Goal: Book appointment/travel/reservation

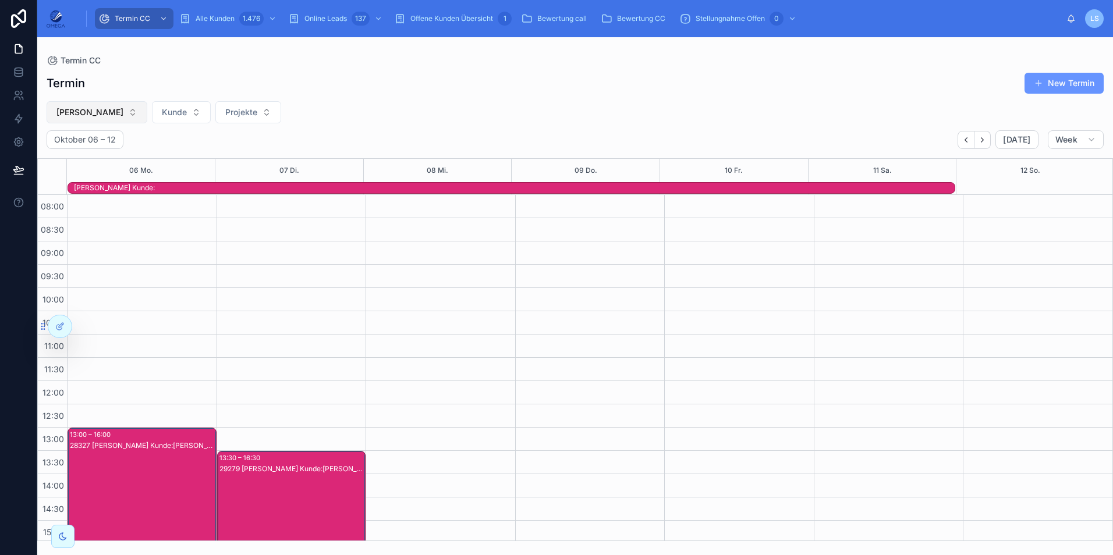
click at [113, 117] on span "[PERSON_NAME]" at bounding box center [89, 113] width 67 height 12
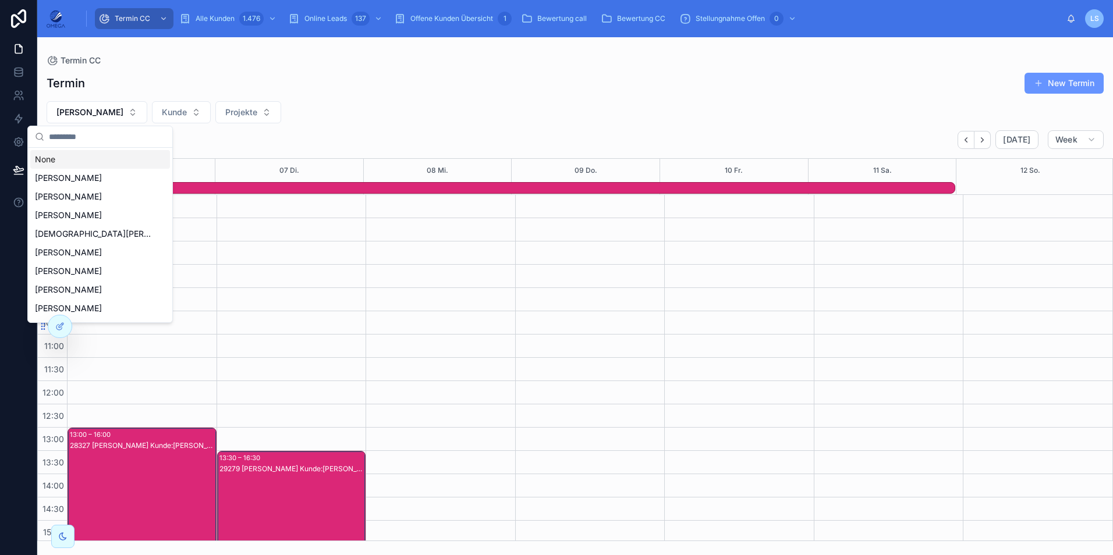
click at [105, 157] on div "None" at bounding box center [100, 159] width 140 height 19
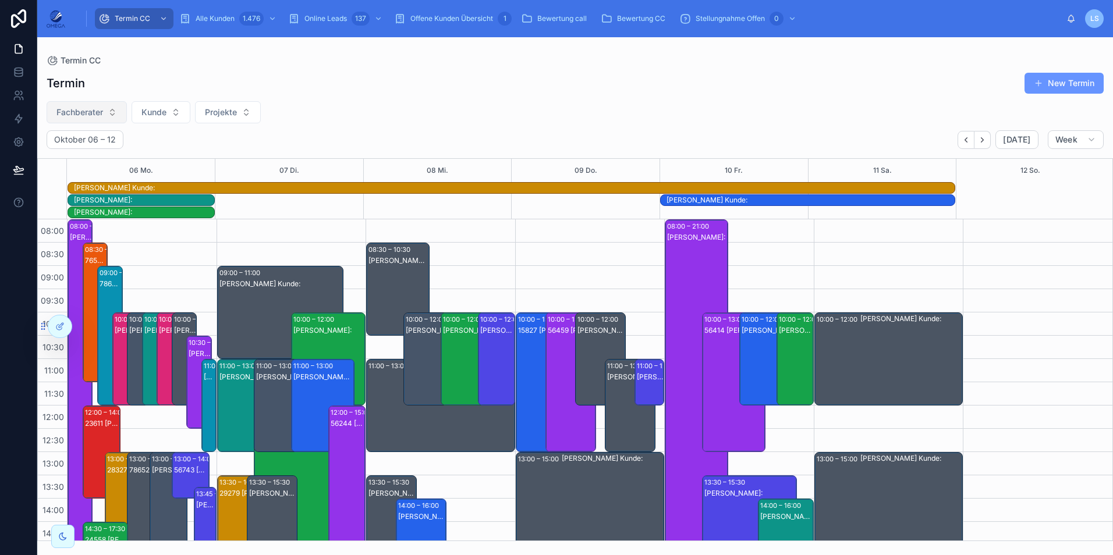
click at [116, 116] on button "Fachberater" at bounding box center [87, 112] width 80 height 22
type input "***"
click at [94, 162] on div "[PERSON_NAME]" at bounding box center [87, 159] width 140 height 19
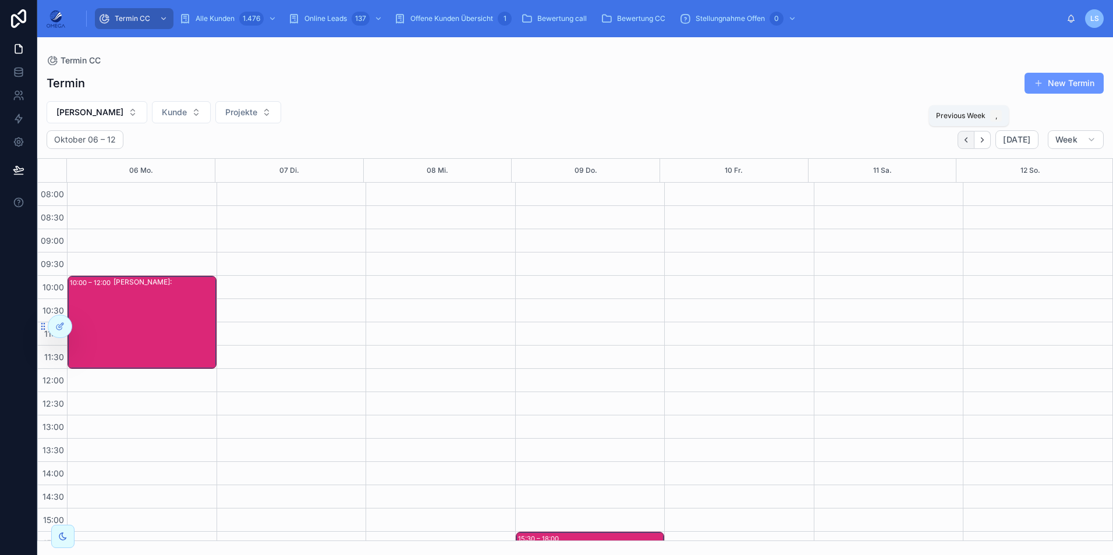
click at [971, 138] on icon "Back" at bounding box center [966, 140] width 9 height 9
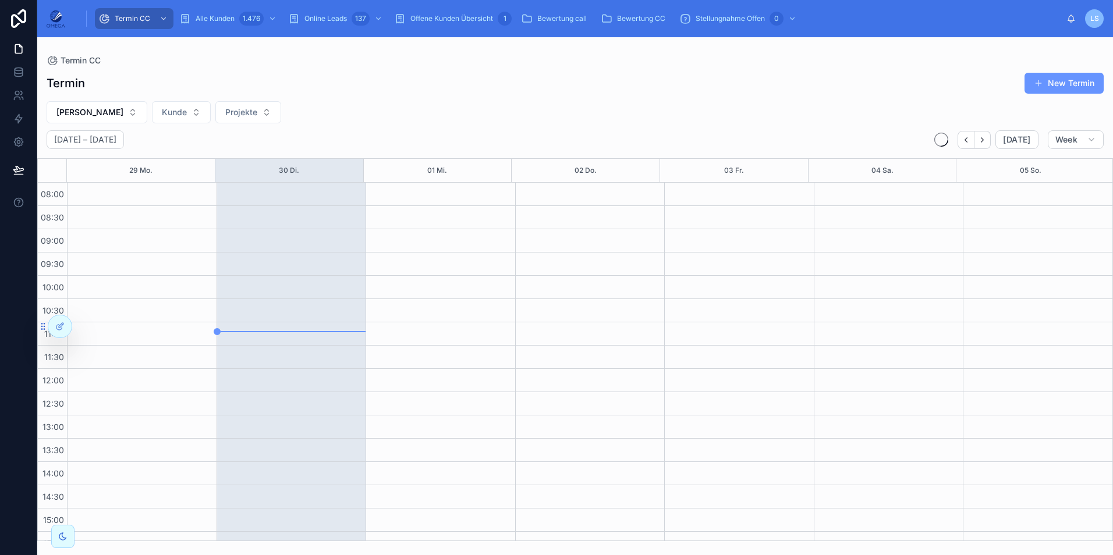
click at [971, 138] on icon "Back" at bounding box center [966, 140] width 9 height 9
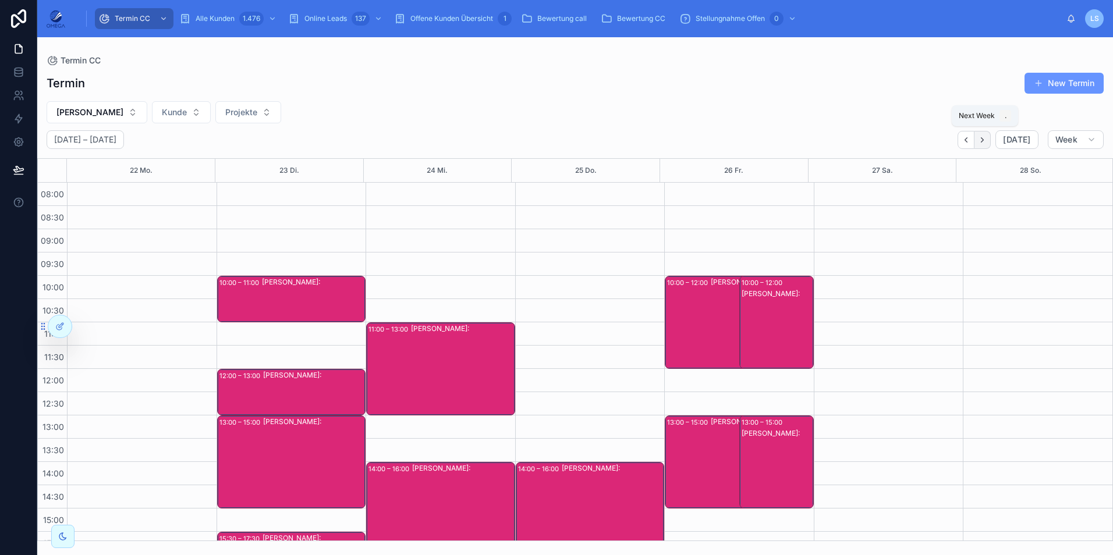
click at [984, 140] on icon "Next" at bounding box center [983, 139] width 2 height 5
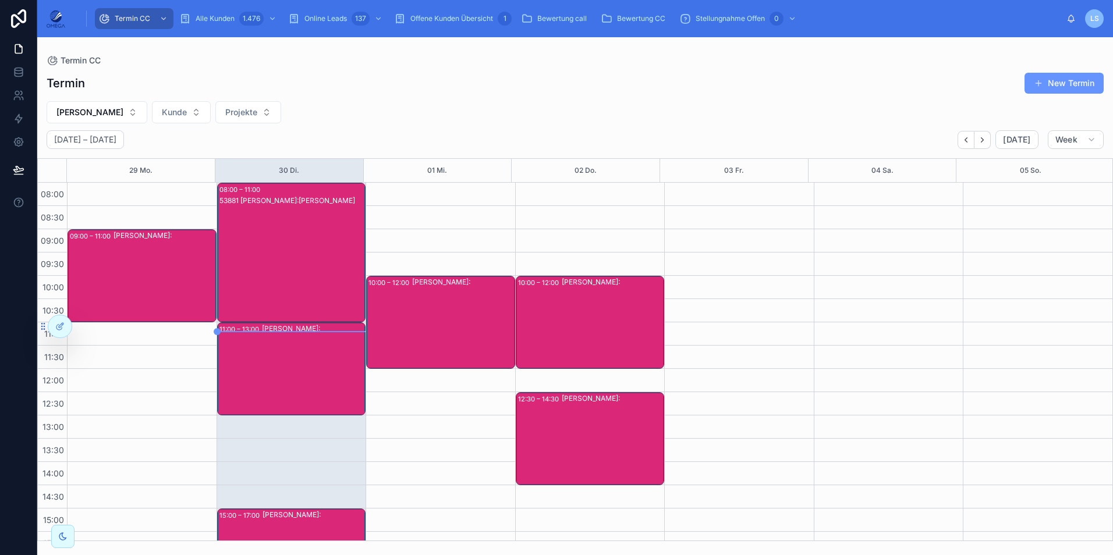
click at [275, 260] on div "53881 [PERSON_NAME]:[PERSON_NAME]" at bounding box center [292, 264] width 146 height 137
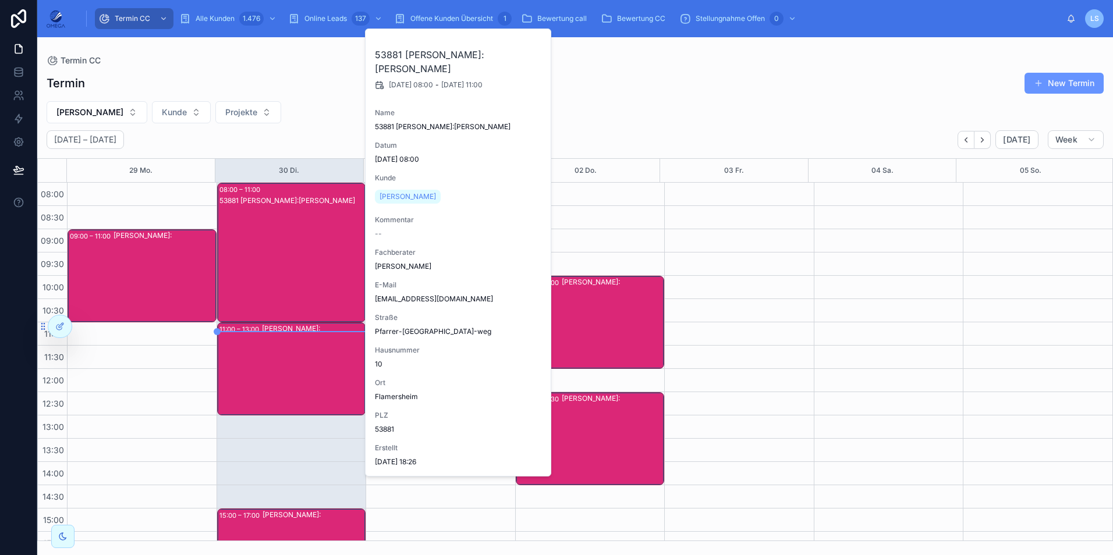
click at [275, 259] on div "53881 [PERSON_NAME]:[PERSON_NAME]" at bounding box center [292, 264] width 146 height 137
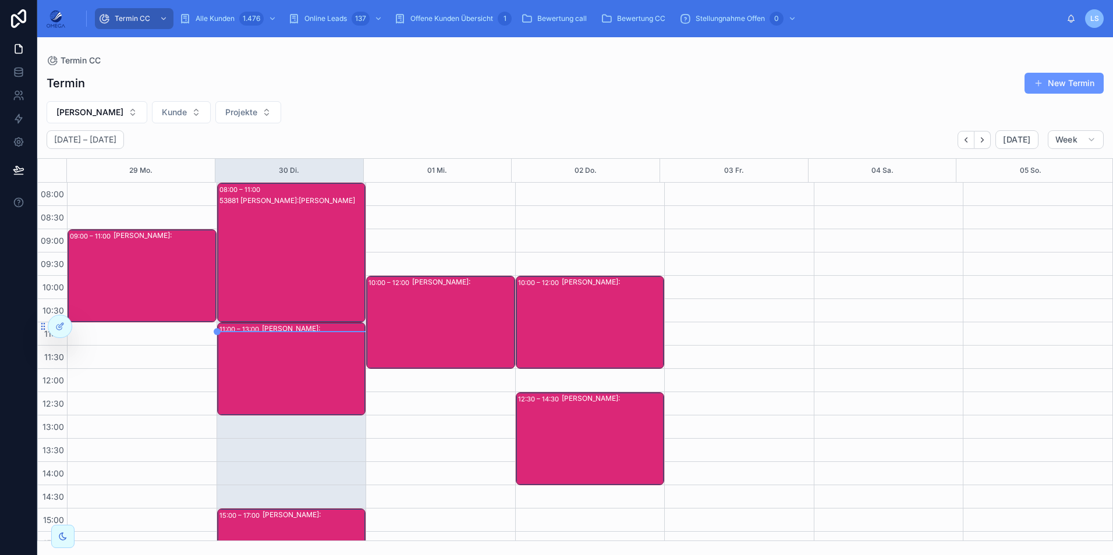
click at [299, 350] on div "[PERSON_NAME]:" at bounding box center [313, 369] width 103 height 91
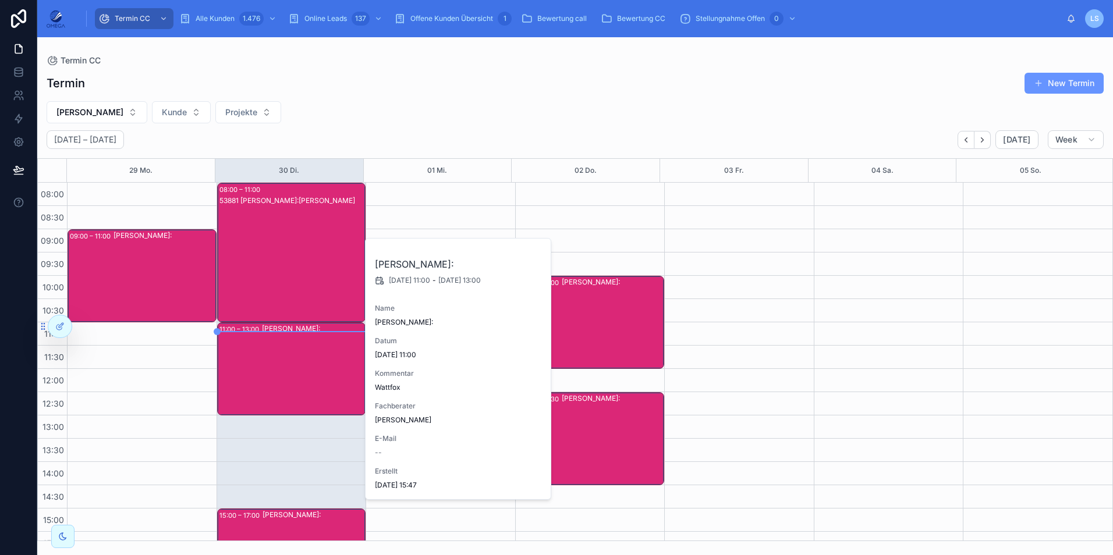
click at [300, 349] on div "[PERSON_NAME]:" at bounding box center [313, 369] width 103 height 91
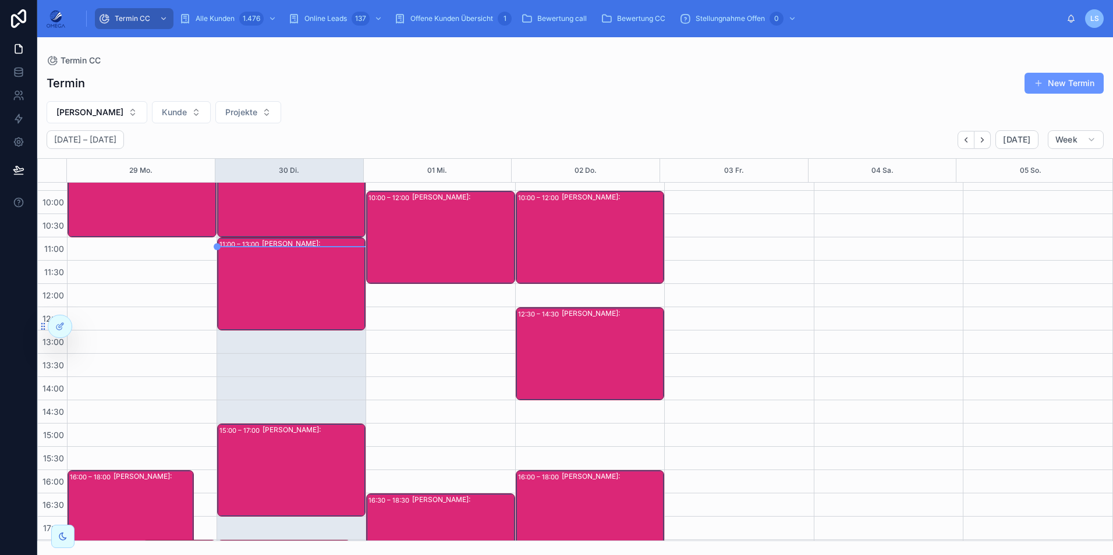
scroll to position [247, 0]
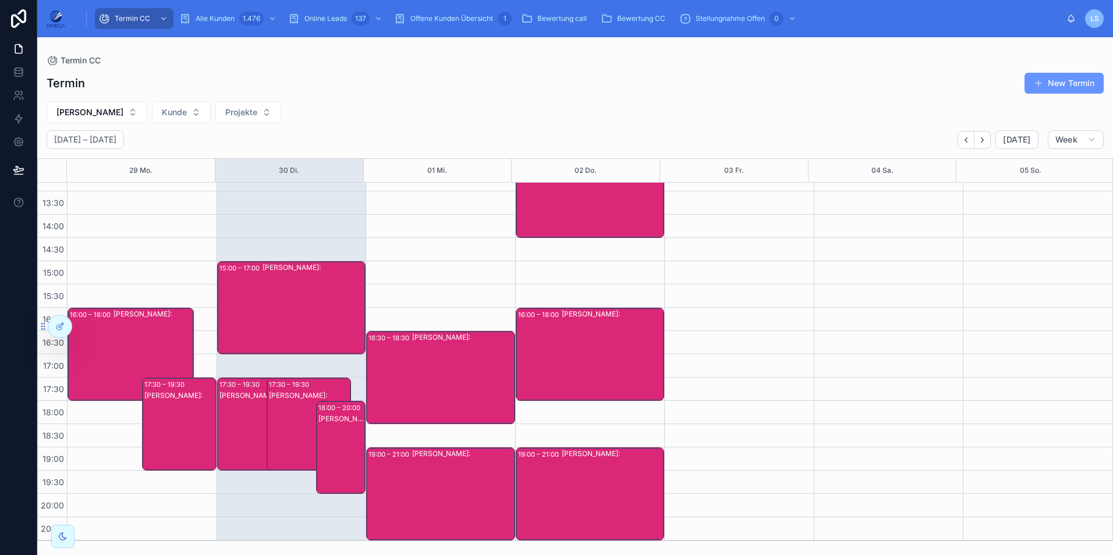
click at [331, 433] on div "[PERSON_NAME]:" at bounding box center [341, 459] width 46 height 91
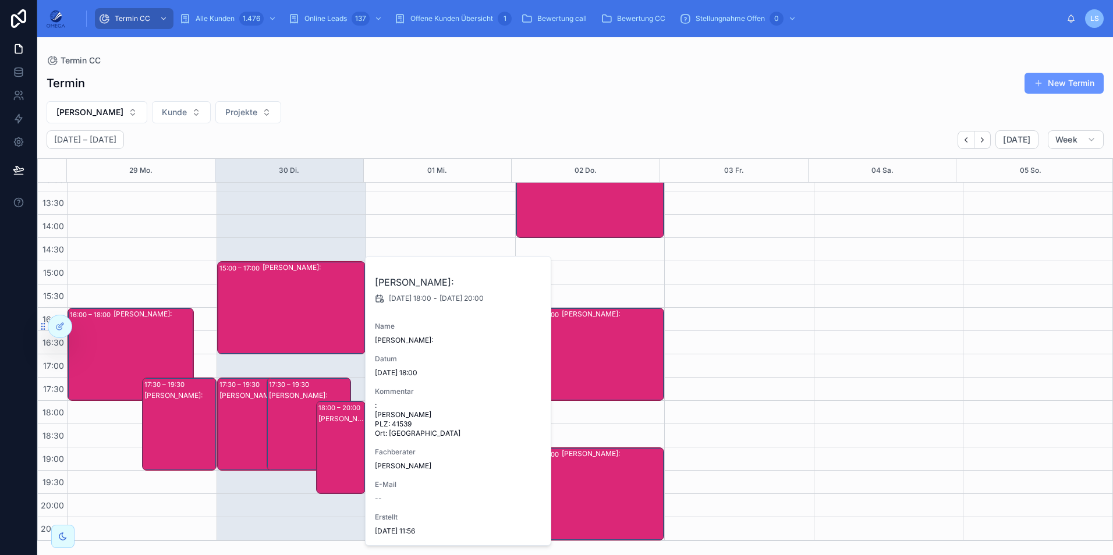
click at [331, 433] on div "[PERSON_NAME]:" at bounding box center [341, 459] width 46 height 91
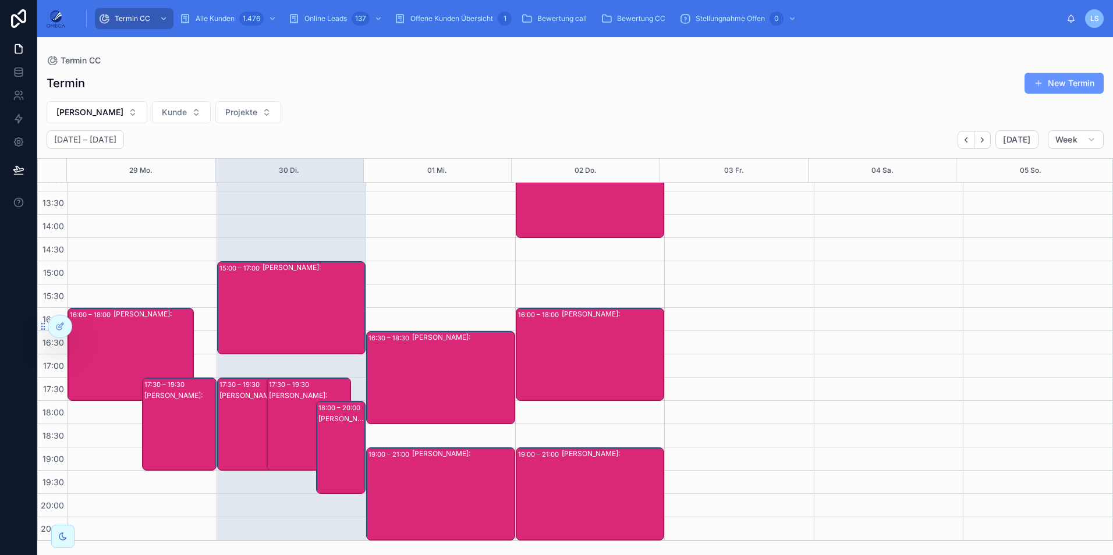
click at [289, 422] on div "[PERSON_NAME]:" at bounding box center [309, 436] width 81 height 91
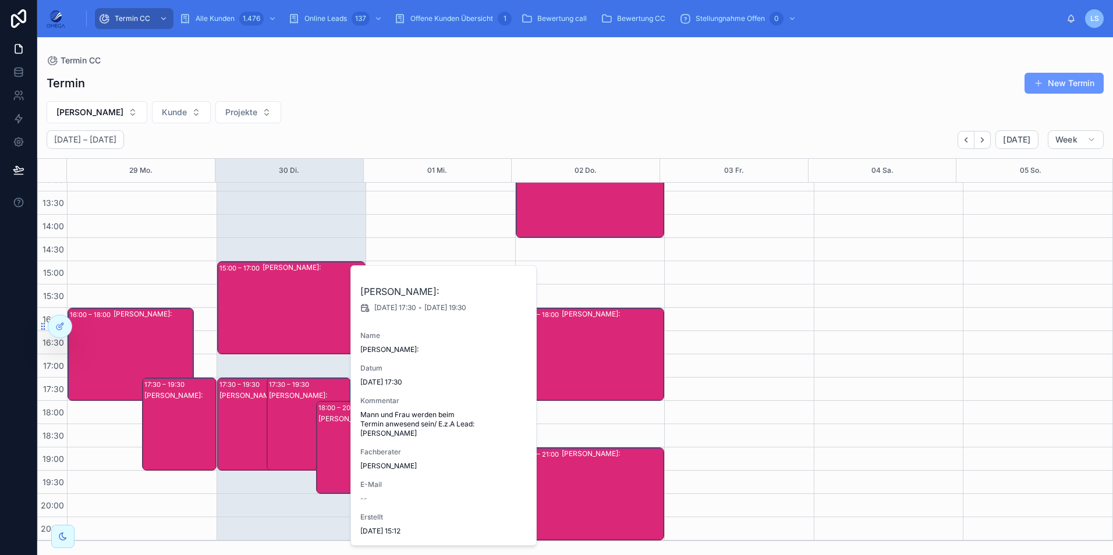
click at [288, 422] on div "[PERSON_NAME]:" at bounding box center [309, 436] width 81 height 91
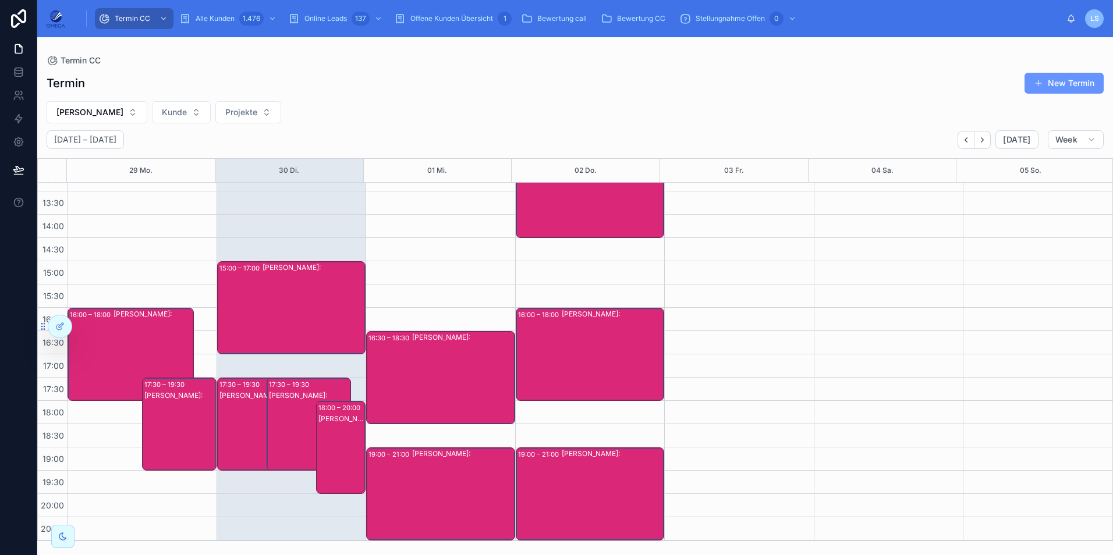
click at [239, 416] on div "[PERSON_NAME]:" at bounding box center [259, 436] width 81 height 91
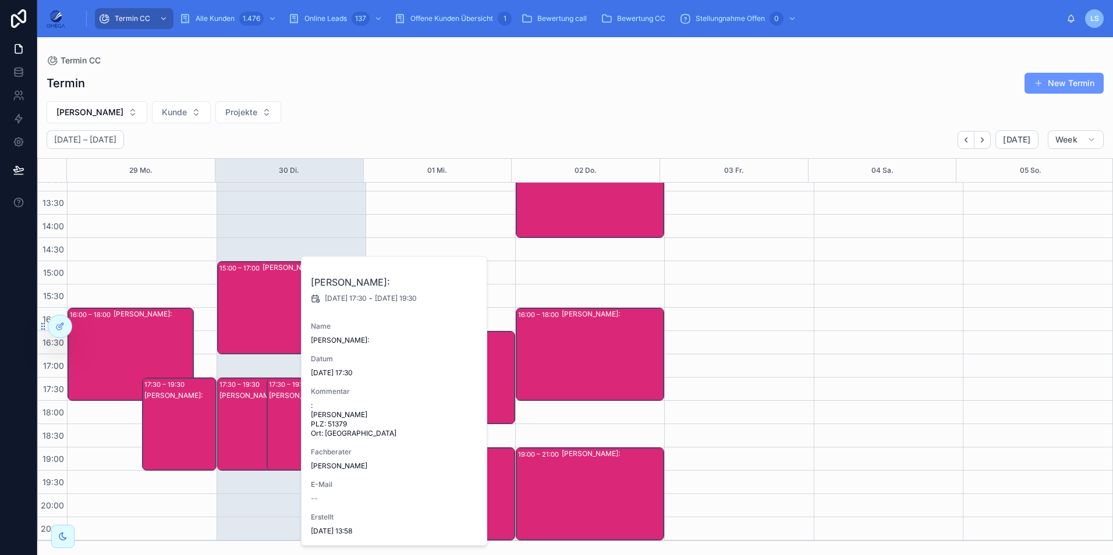
click at [239, 416] on div "[PERSON_NAME]:" at bounding box center [259, 436] width 81 height 91
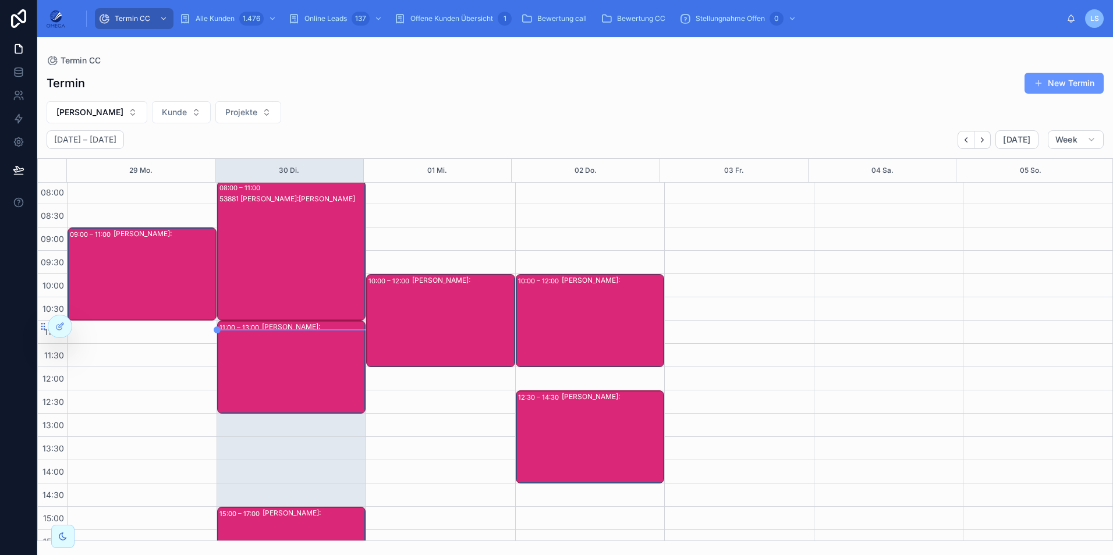
scroll to position [0, 0]
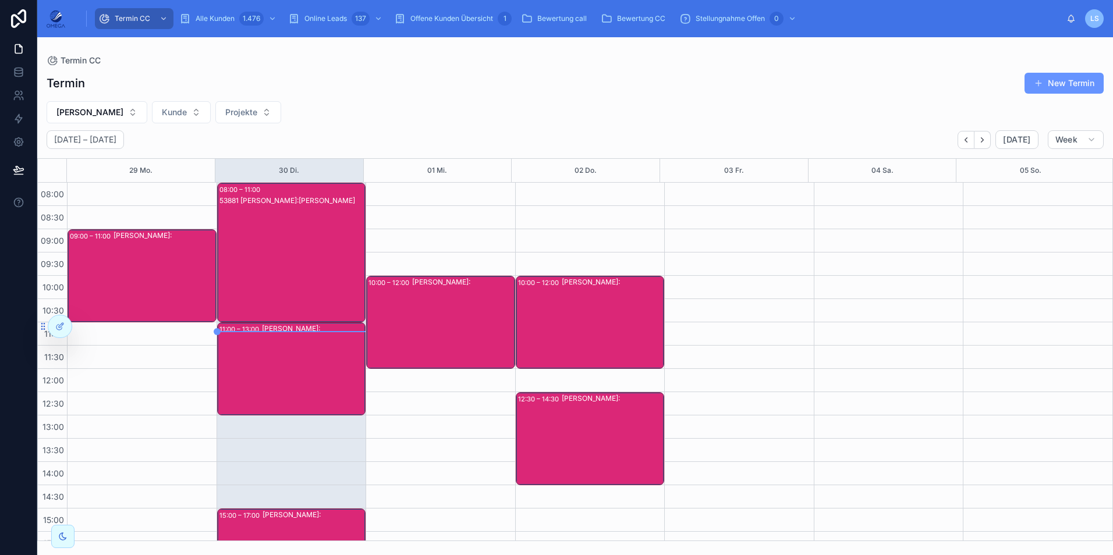
click at [298, 269] on div "53881 [PERSON_NAME]:[PERSON_NAME]" at bounding box center [292, 264] width 146 height 137
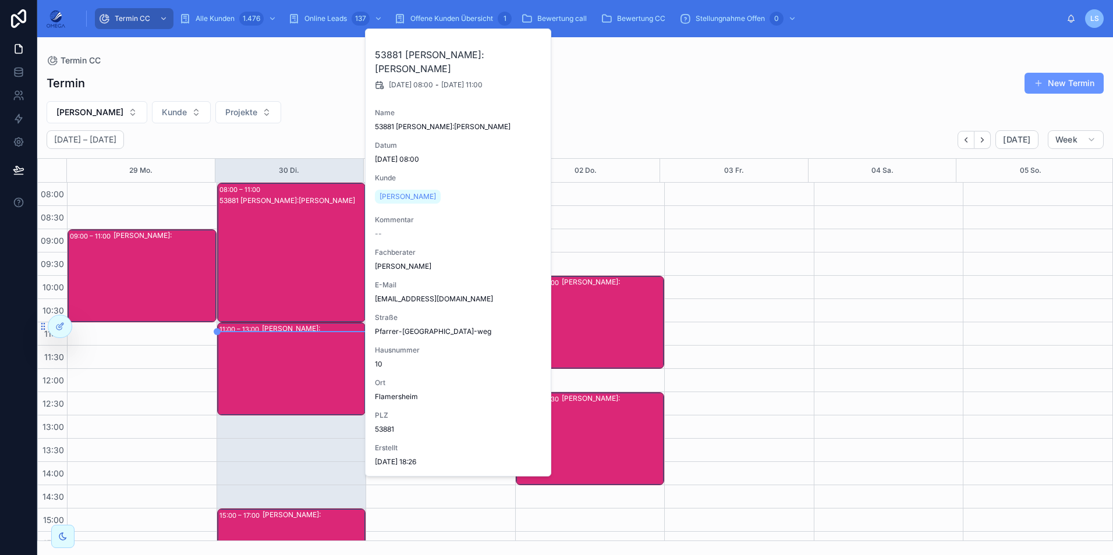
click at [673, 87] on div "Termin New Termin" at bounding box center [575, 83] width 1057 height 22
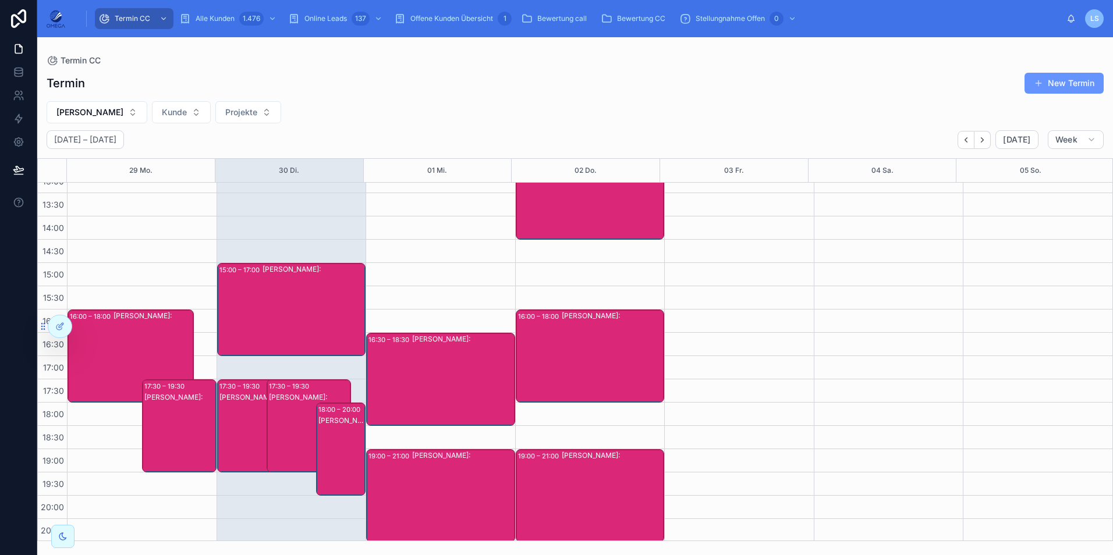
scroll to position [247, 0]
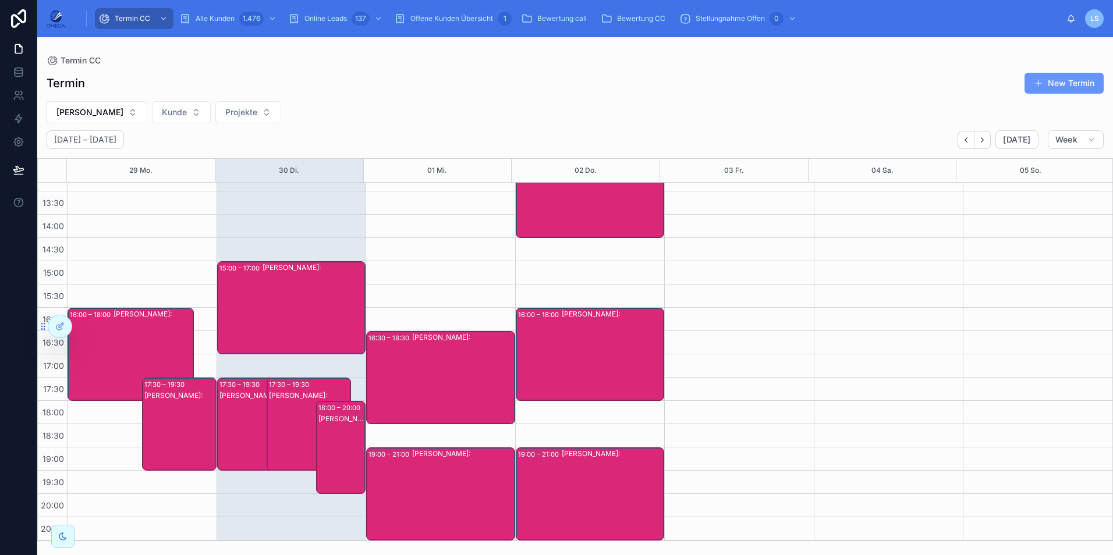
click at [335, 431] on div "[PERSON_NAME]:" at bounding box center [341, 459] width 46 height 91
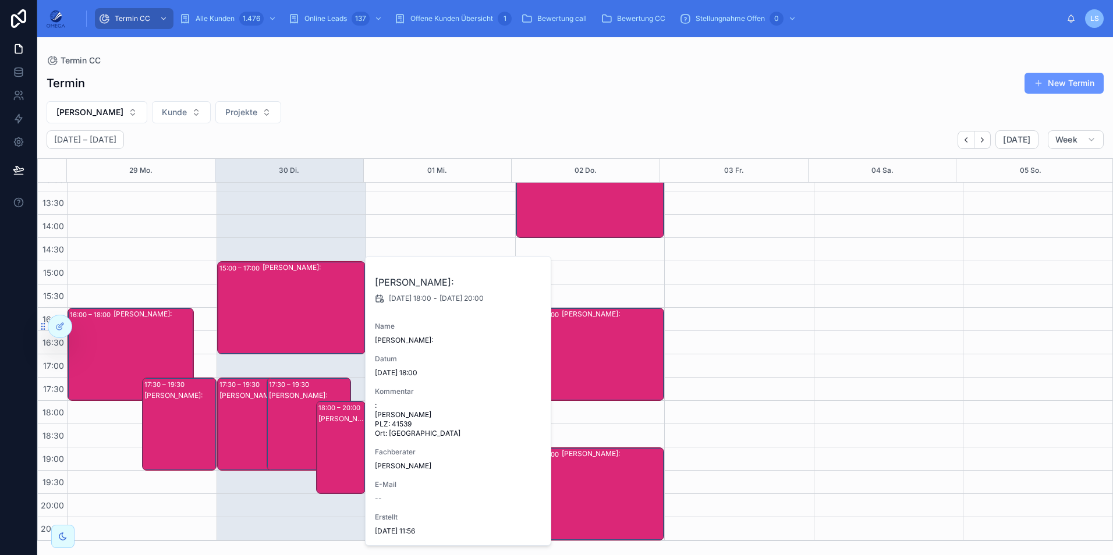
click at [336, 431] on div "[PERSON_NAME]:" at bounding box center [341, 459] width 46 height 91
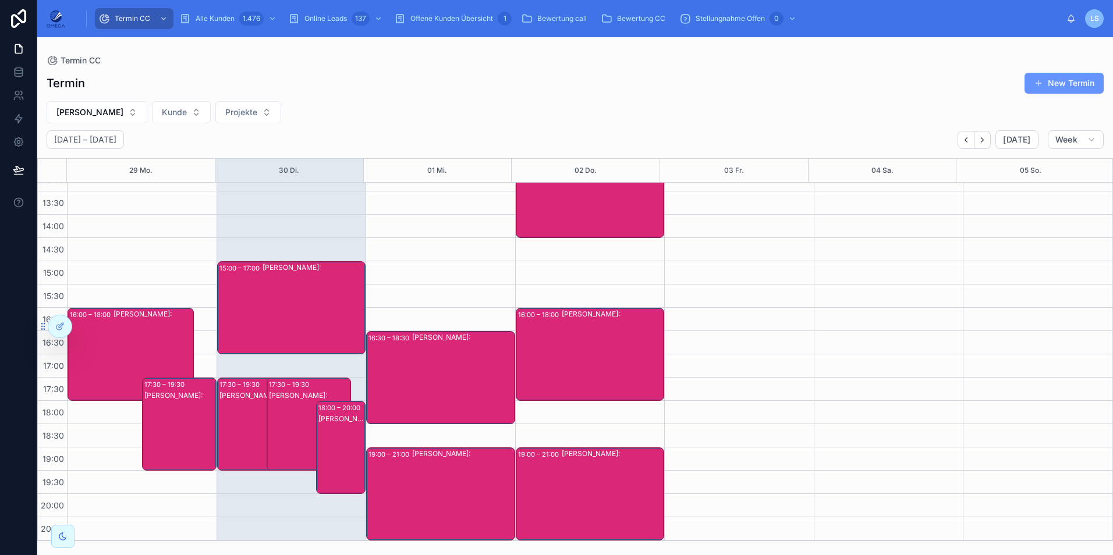
click at [300, 423] on div "[PERSON_NAME]:" at bounding box center [309, 436] width 81 height 91
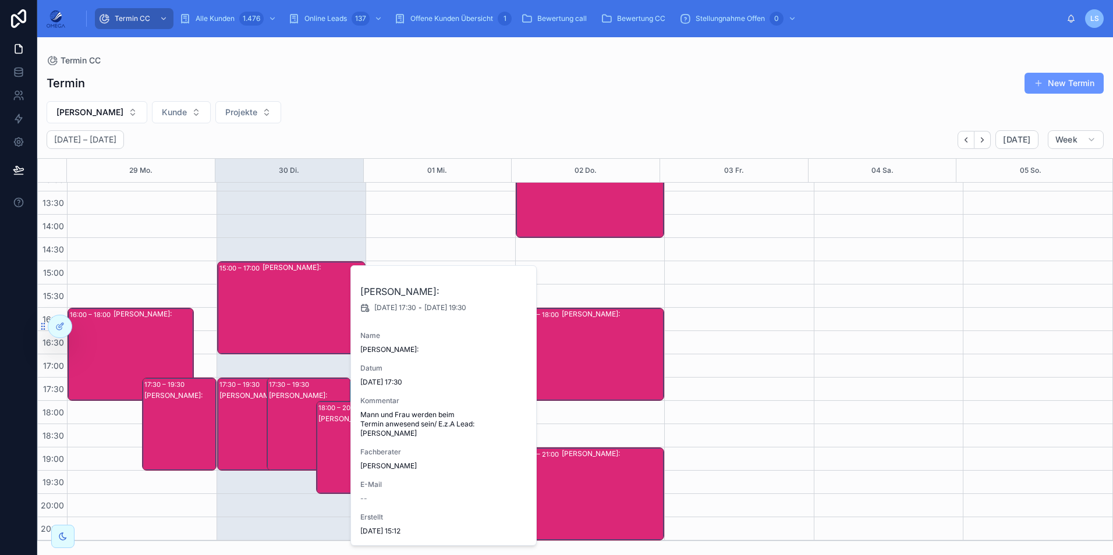
drag, startPoint x: 298, startPoint y: 422, endPoint x: 282, endPoint y: 418, distance: 15.7
click at [298, 422] on div "[PERSON_NAME]:" at bounding box center [309, 436] width 81 height 91
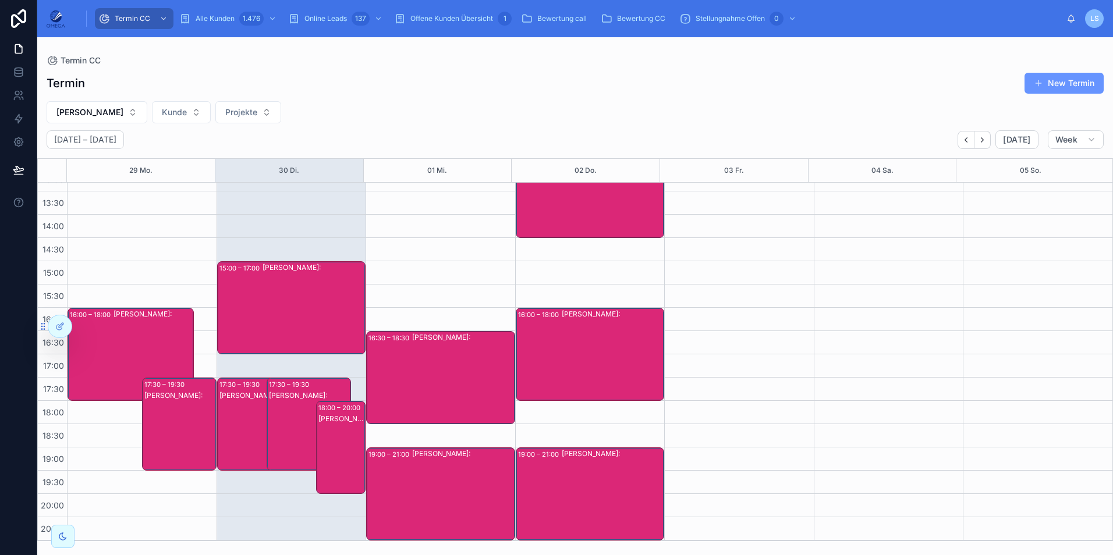
click at [249, 415] on div "[PERSON_NAME]:" at bounding box center [259, 436] width 81 height 91
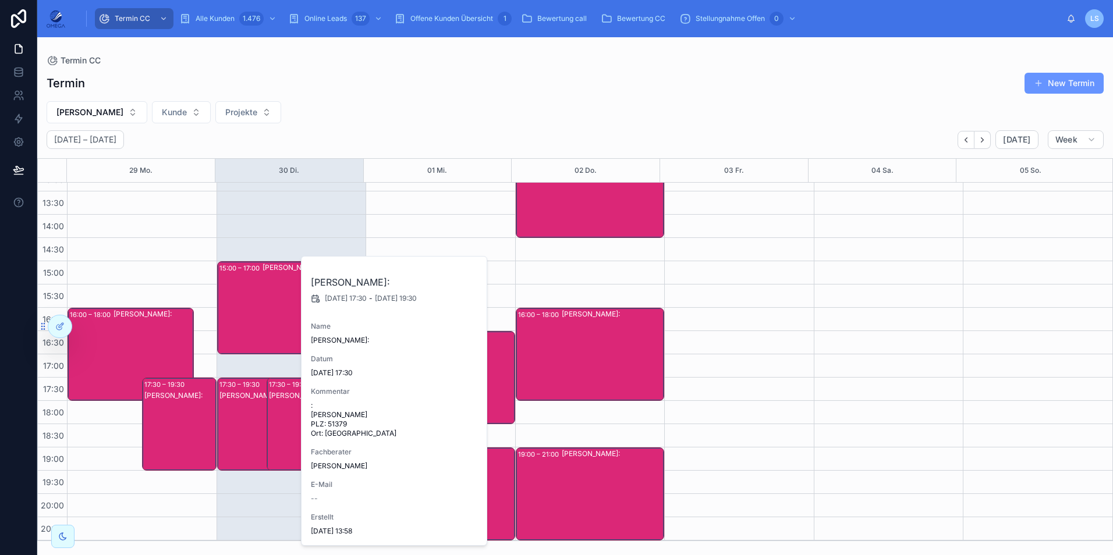
click at [249, 415] on div "[PERSON_NAME]:" at bounding box center [259, 436] width 81 height 91
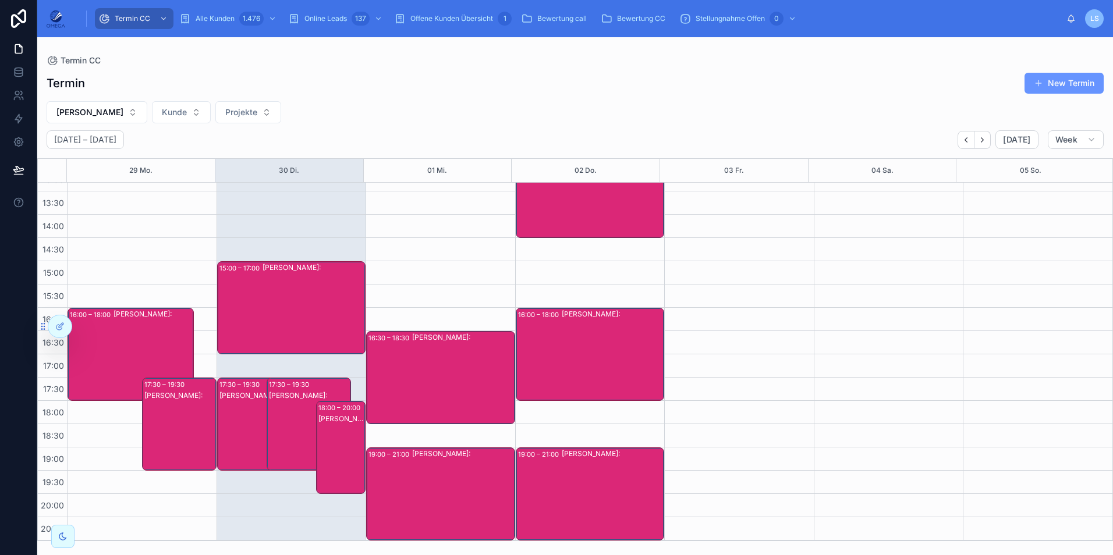
click at [440, 475] on div "[PERSON_NAME]:" at bounding box center [463, 494] width 102 height 91
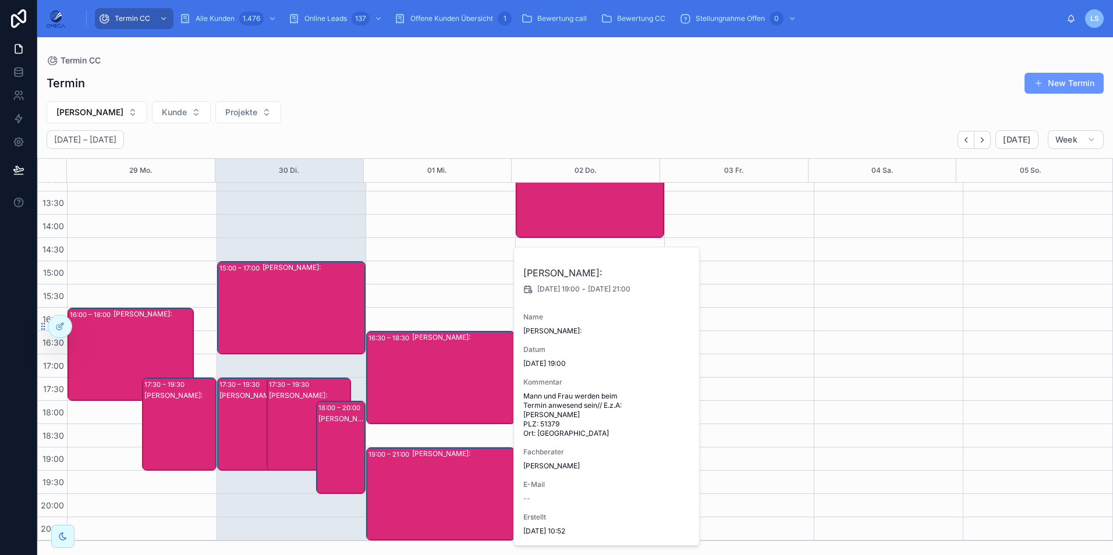
click at [440, 475] on div "[PERSON_NAME]:" at bounding box center [463, 494] width 102 height 91
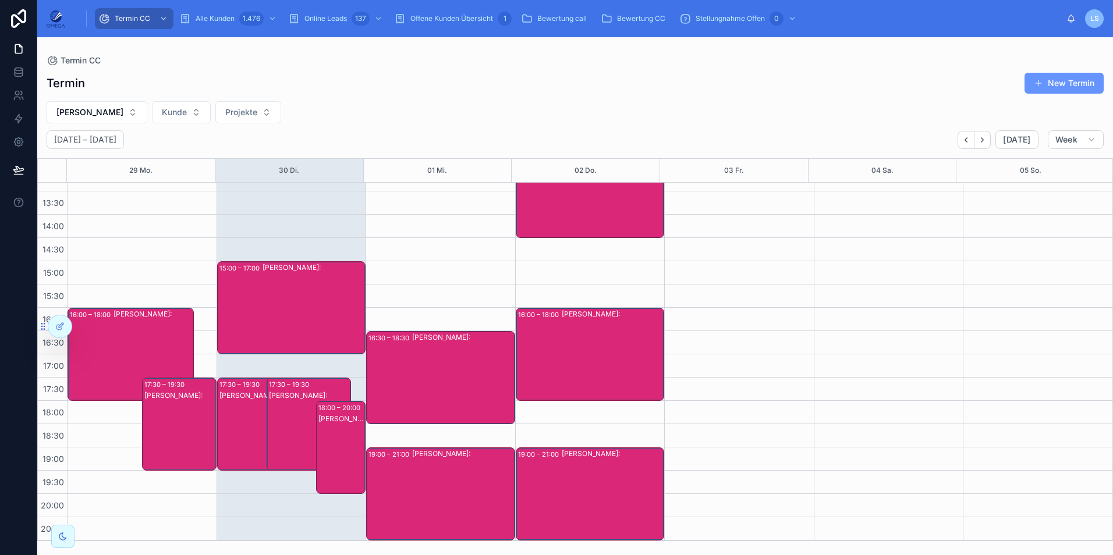
click at [441, 374] on div "[PERSON_NAME]:" at bounding box center [463, 377] width 102 height 91
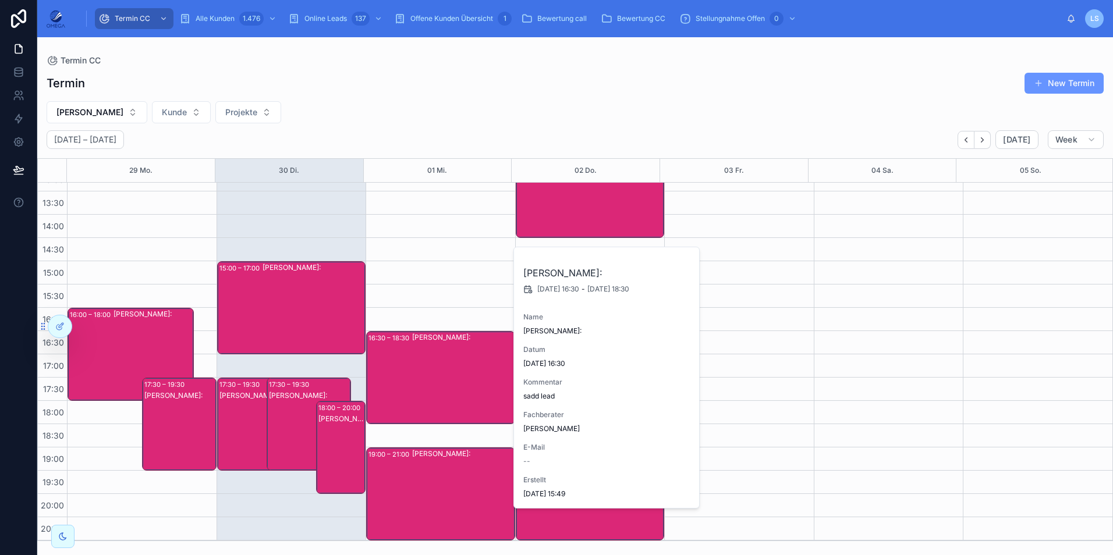
click at [441, 374] on div "[PERSON_NAME]:" at bounding box center [463, 377] width 102 height 91
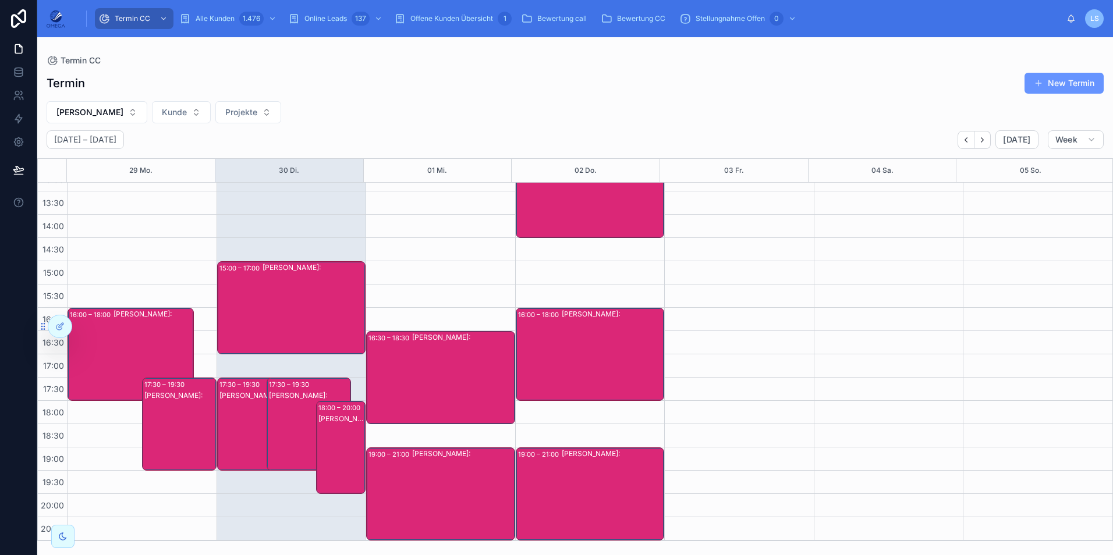
click at [568, 492] on div "[PERSON_NAME]:" at bounding box center [613, 494] width 102 height 91
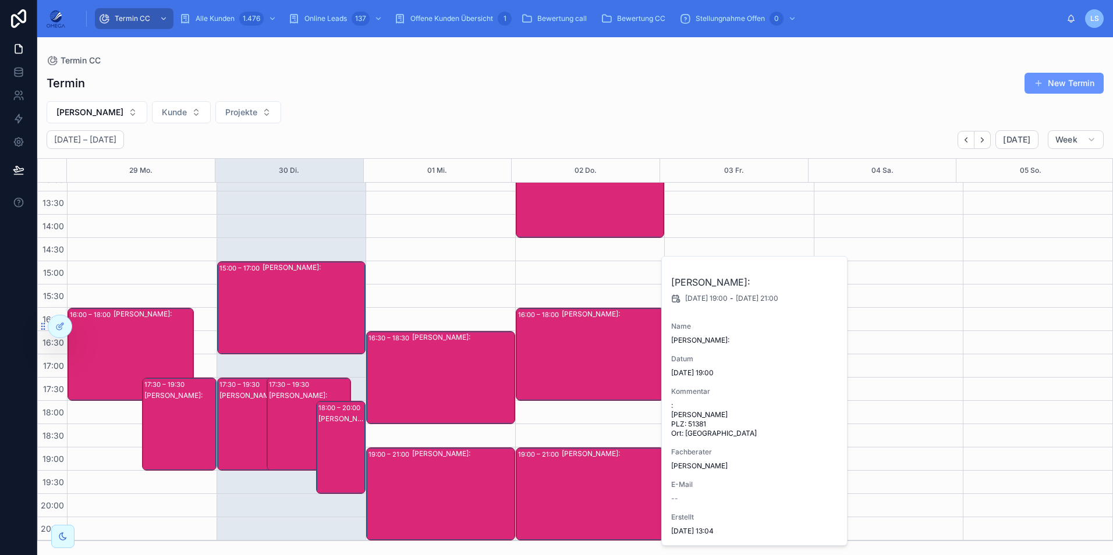
click at [568, 491] on div "[PERSON_NAME]:" at bounding box center [613, 494] width 102 height 91
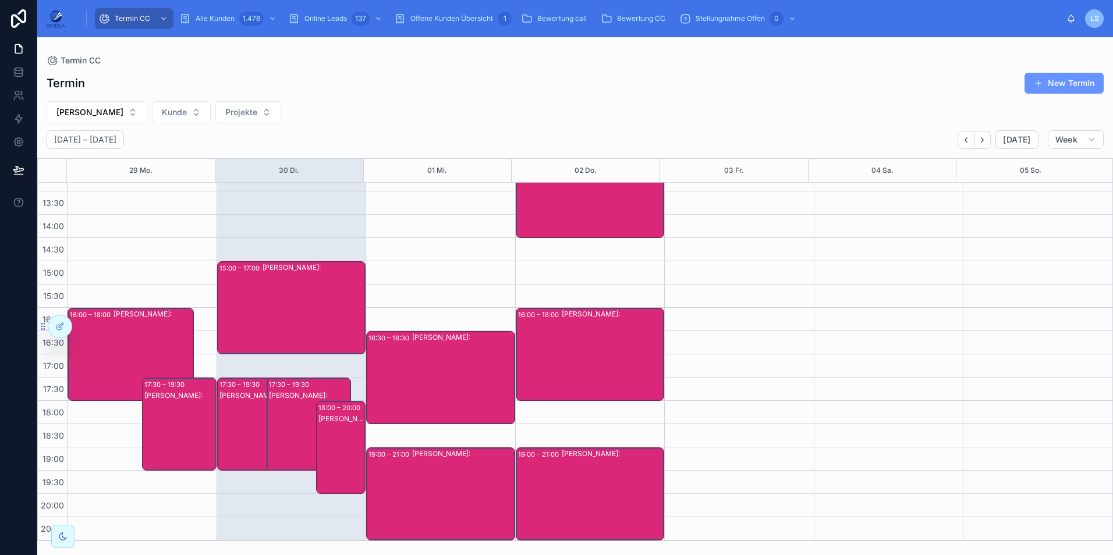
click at [581, 370] on div "[PERSON_NAME]:" at bounding box center [613, 354] width 102 height 91
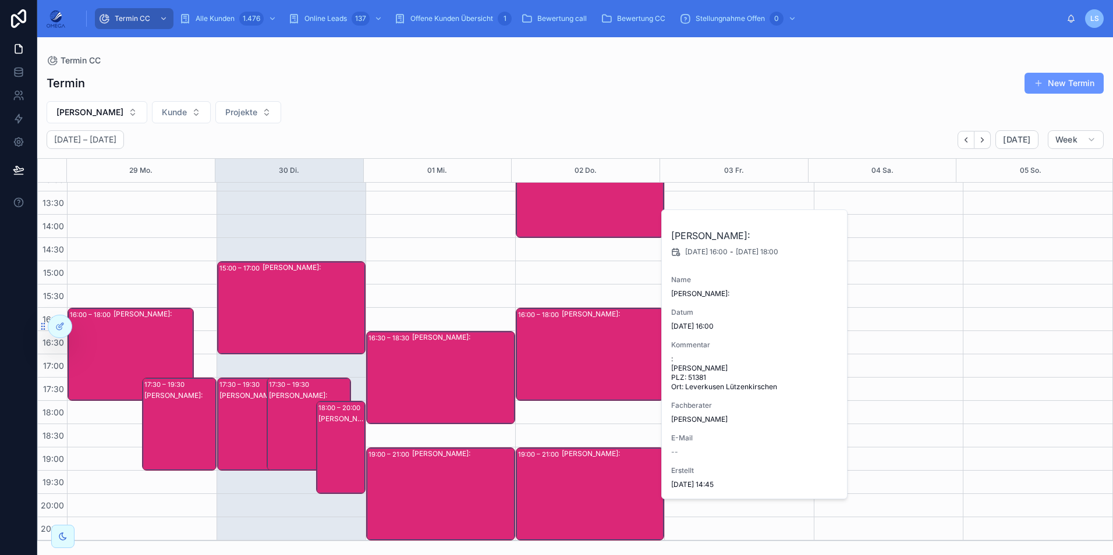
drag, startPoint x: 581, startPoint y: 370, endPoint x: 581, endPoint y: 363, distance: 6.4
click at [581, 369] on div "[PERSON_NAME]:" at bounding box center [613, 354] width 102 height 91
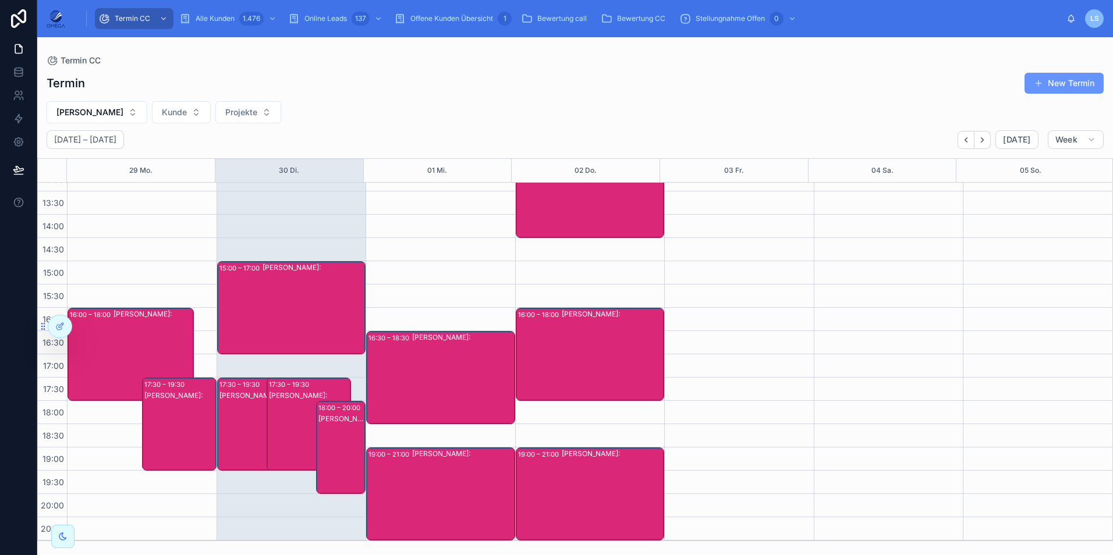
click at [594, 206] on div "[PERSON_NAME]:" at bounding box center [613, 191] width 102 height 91
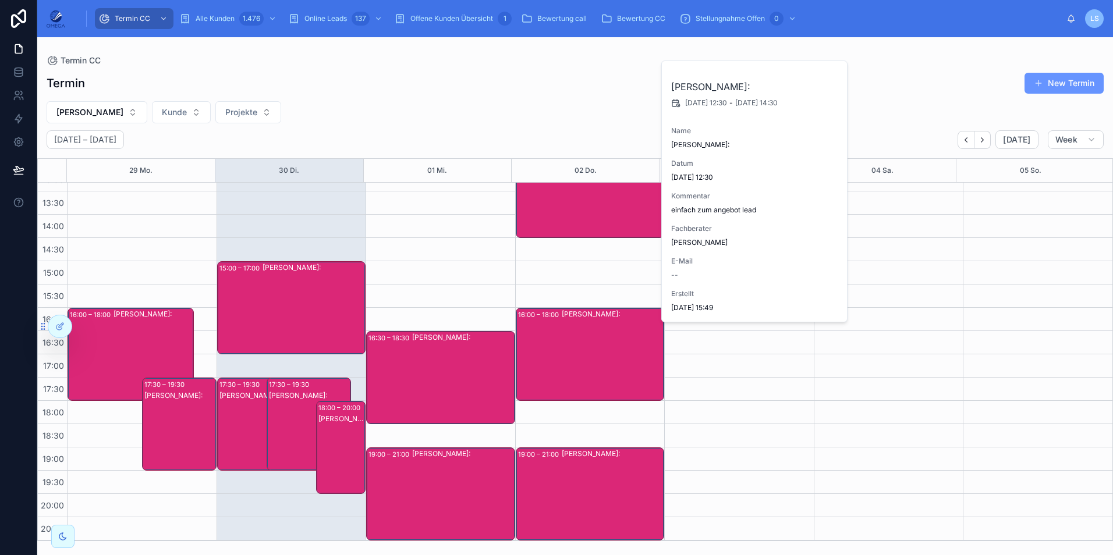
click at [594, 206] on div "[PERSON_NAME]:" at bounding box center [613, 191] width 102 height 91
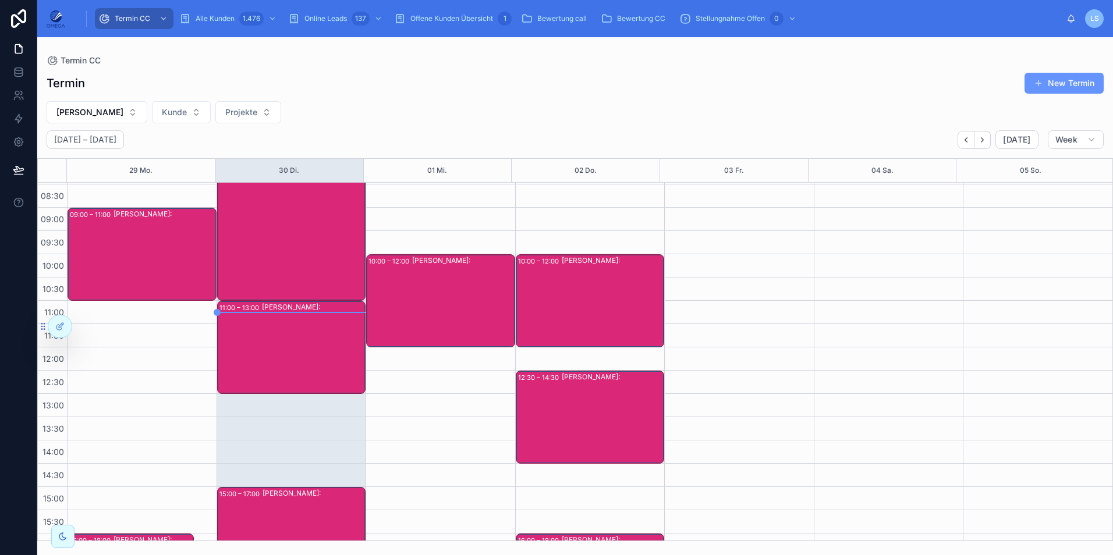
scroll to position [15, 0]
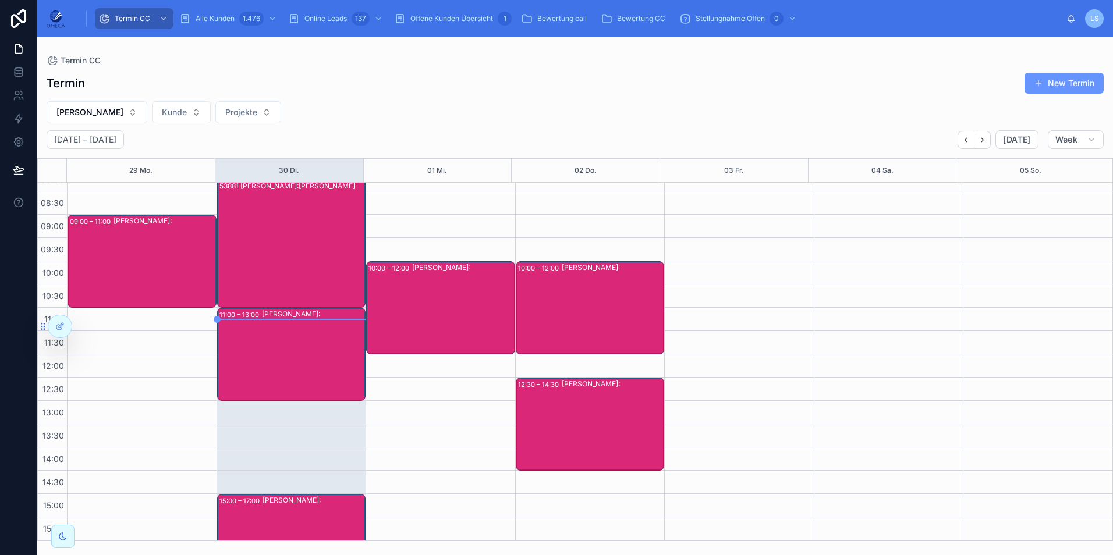
click at [589, 310] on div "[PERSON_NAME]:" at bounding box center [613, 308] width 102 height 91
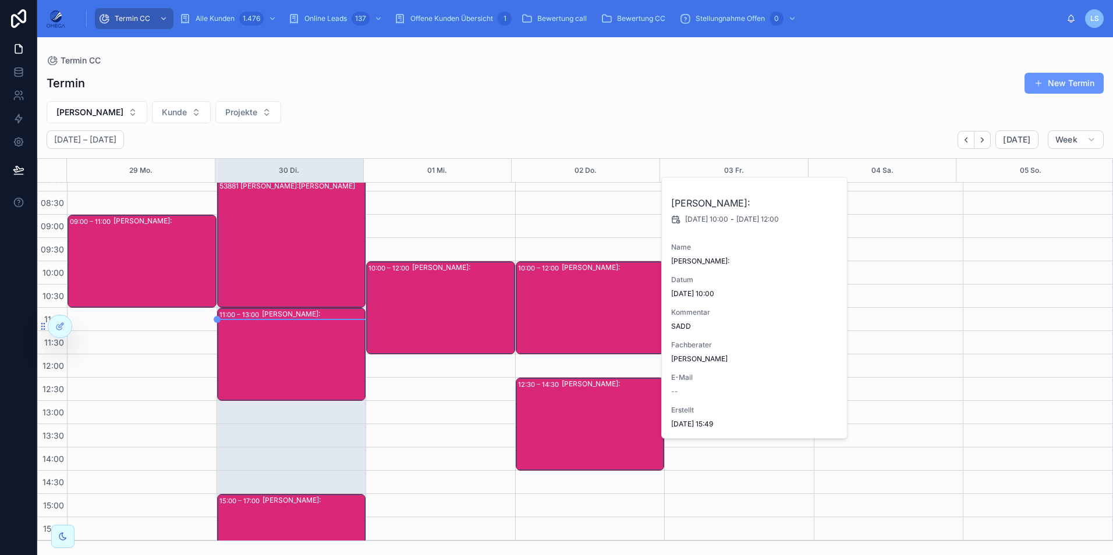
click at [589, 310] on div "[PERSON_NAME]:" at bounding box center [613, 308] width 102 height 91
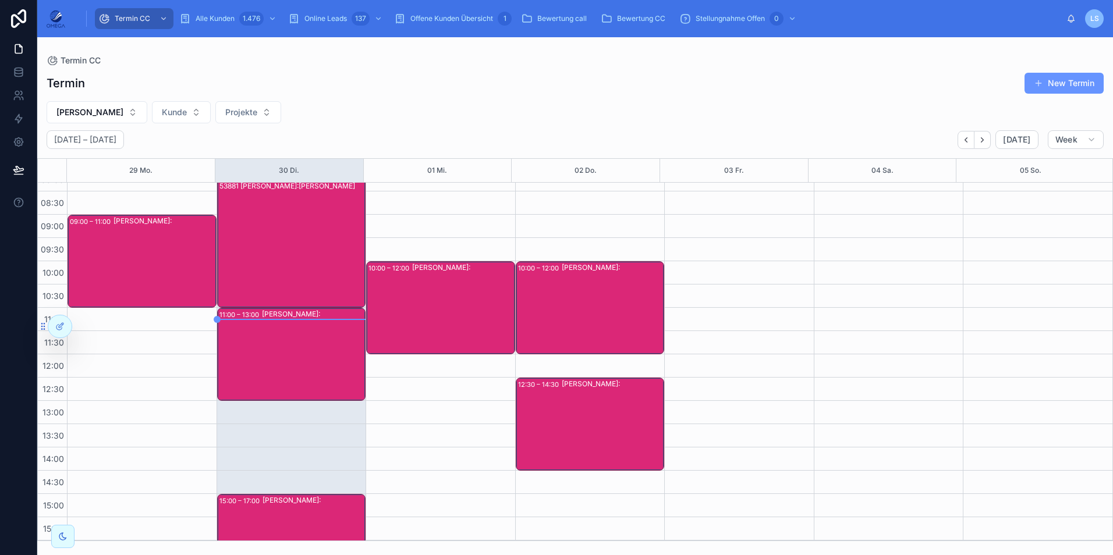
click at [431, 291] on div "[PERSON_NAME]:" at bounding box center [463, 308] width 102 height 91
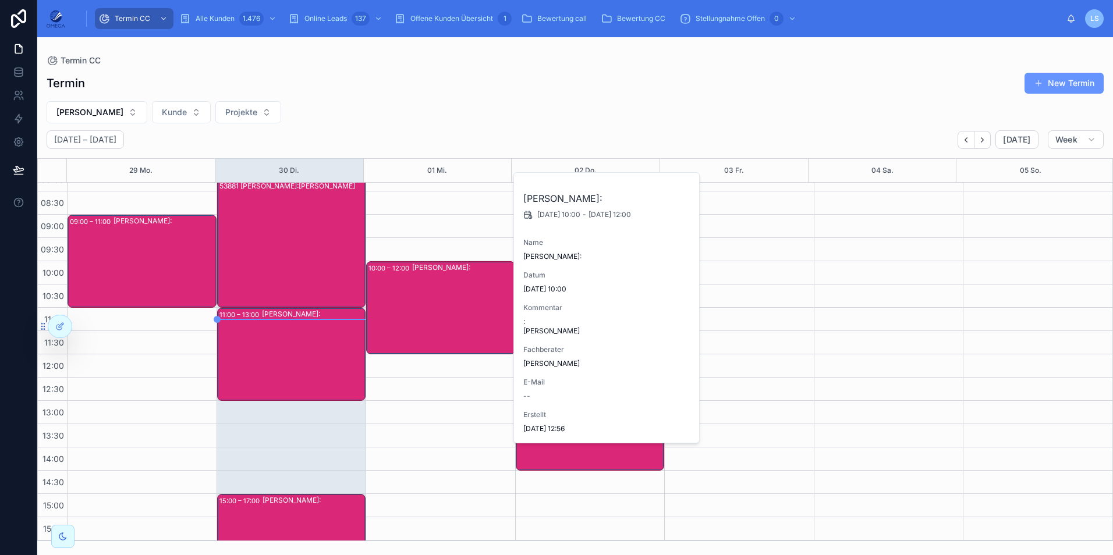
click at [432, 292] on div "[PERSON_NAME]:" at bounding box center [463, 308] width 102 height 91
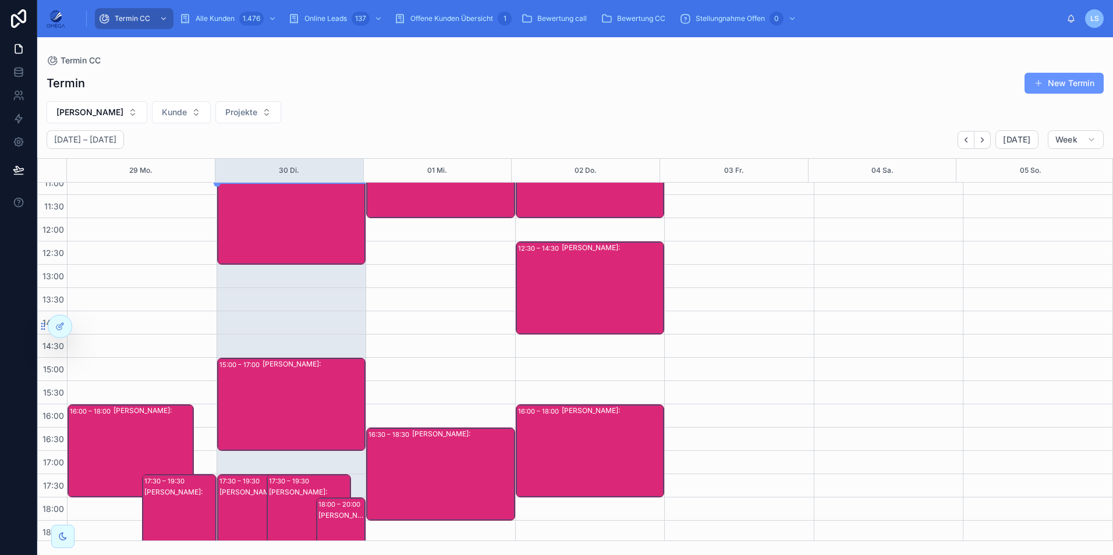
scroll to position [247, 0]
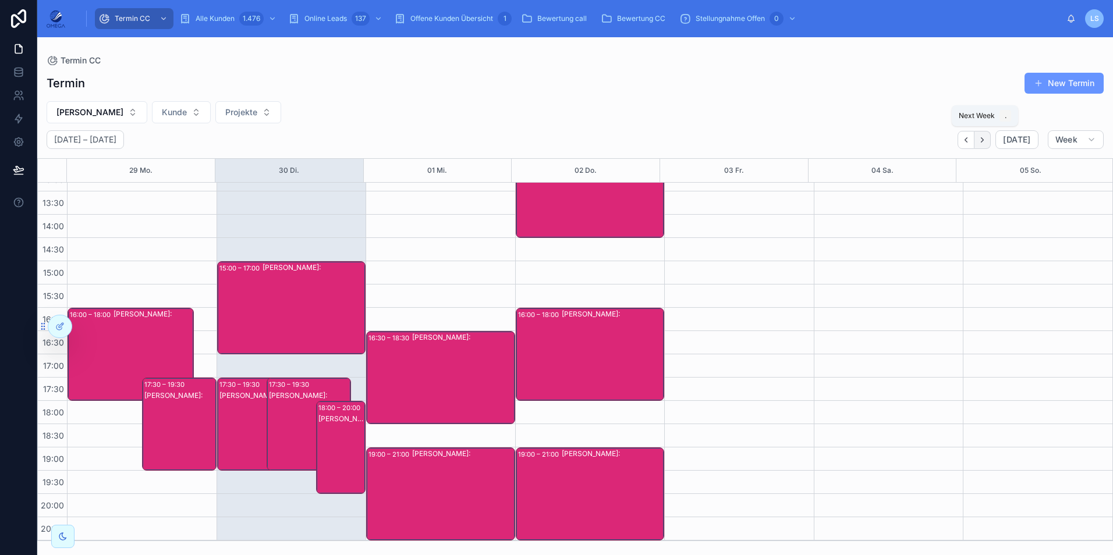
click at [984, 144] on icon "Next" at bounding box center [982, 140] width 9 height 9
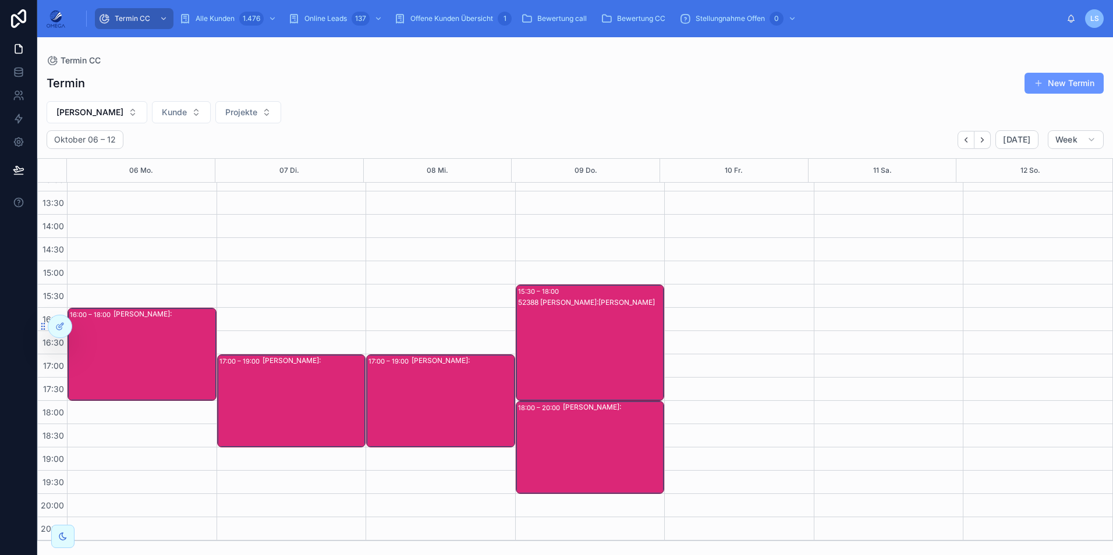
click at [585, 330] on div "52388 [PERSON_NAME]:[PERSON_NAME]" at bounding box center [591, 355] width 146 height 114
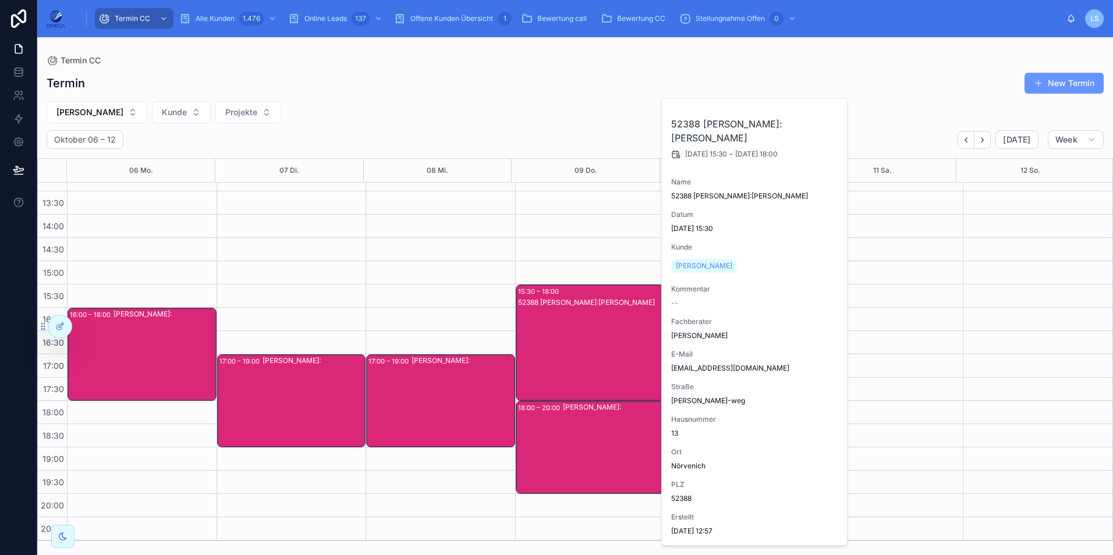
click at [584, 330] on div "52388 [PERSON_NAME]:[PERSON_NAME]" at bounding box center [591, 355] width 146 height 114
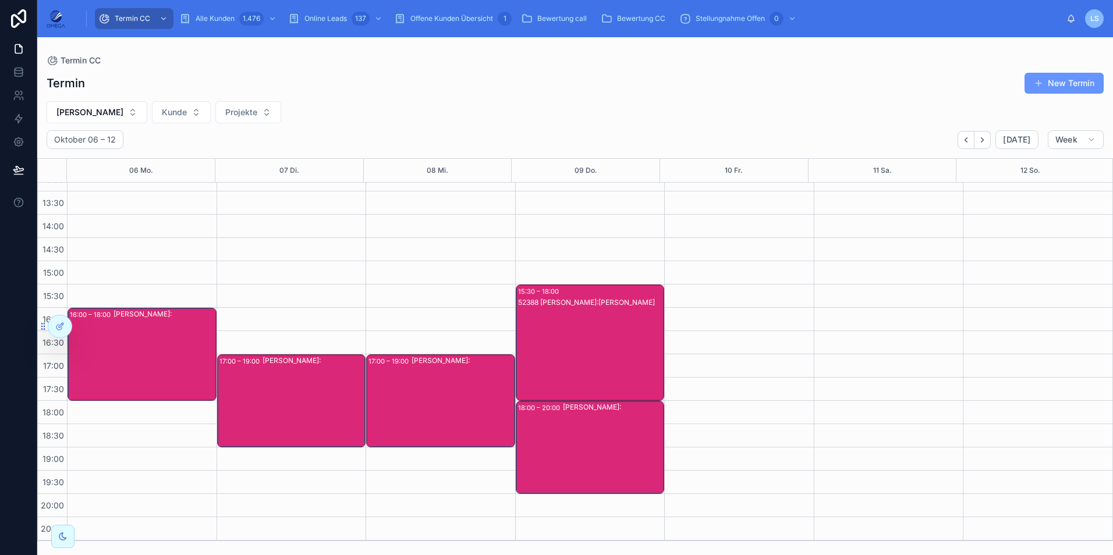
click at [578, 442] on div "[PERSON_NAME]:" at bounding box center [613, 447] width 101 height 91
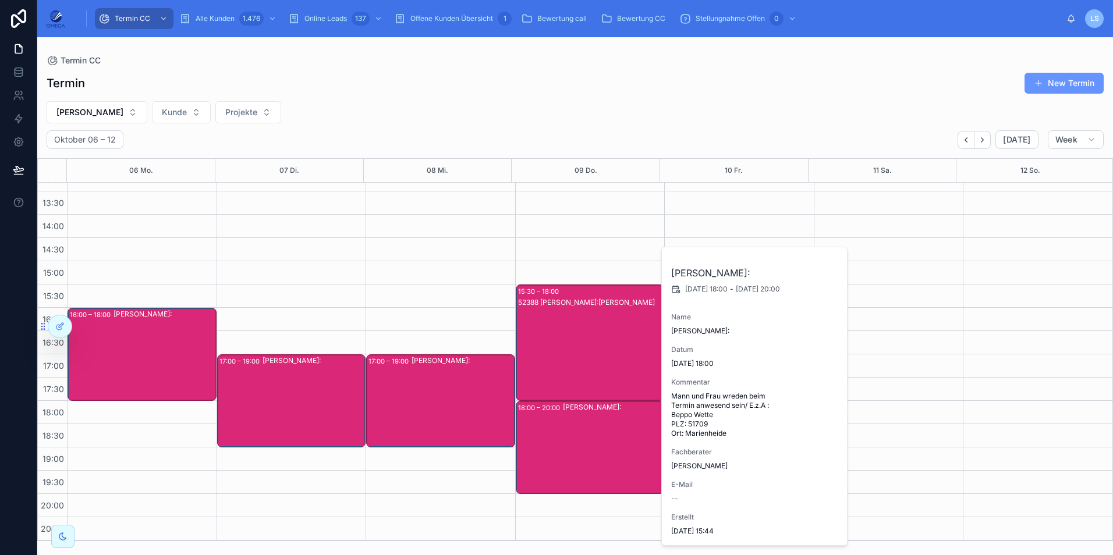
click at [731, 114] on div "[PERSON_NAME] Projekte" at bounding box center [575, 112] width 1076 height 22
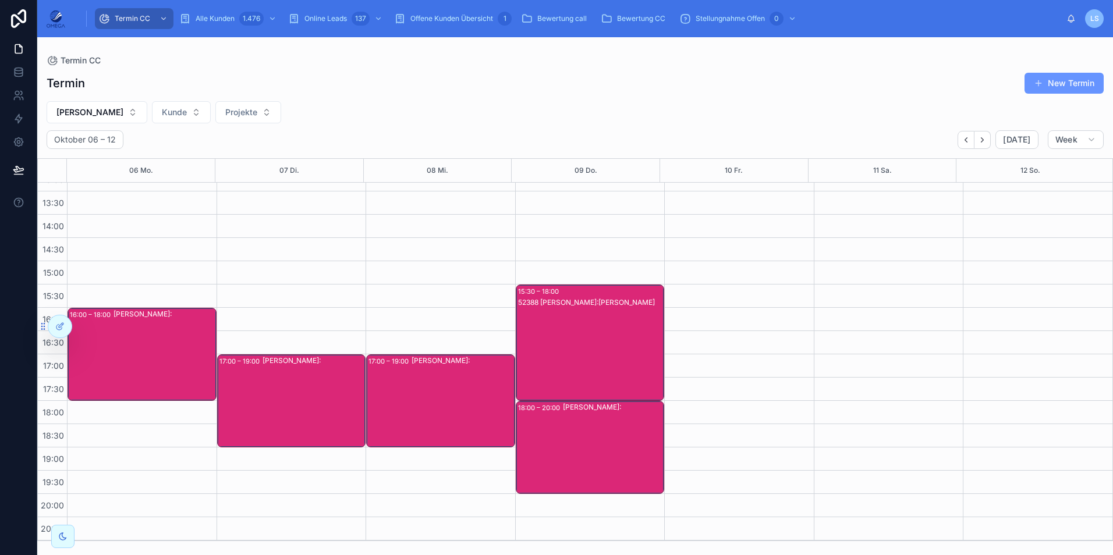
click at [568, 336] on div "52388 [PERSON_NAME]:[PERSON_NAME]" at bounding box center [591, 355] width 146 height 114
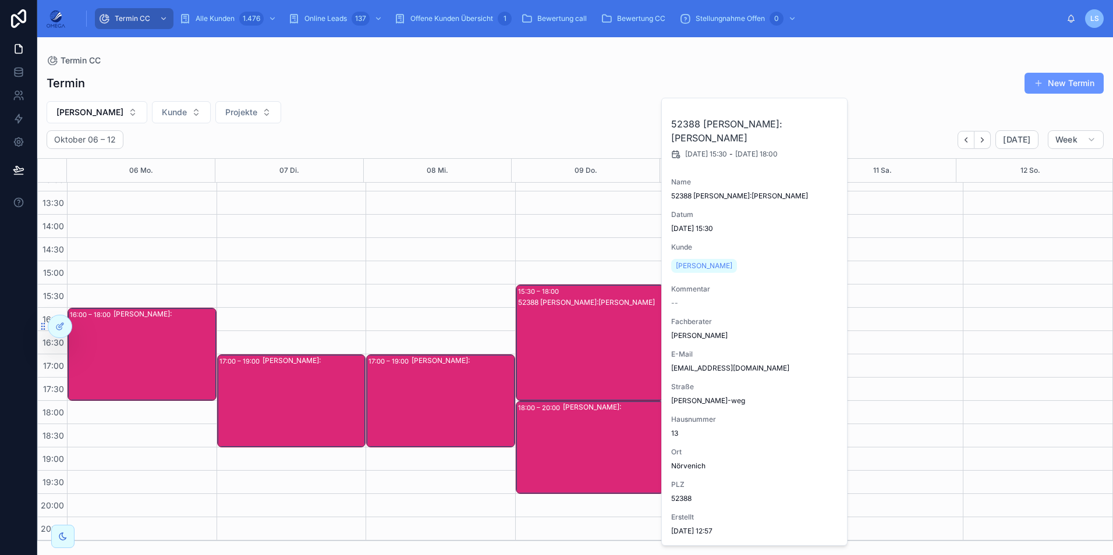
click at [568, 338] on div "52388 [PERSON_NAME]:[PERSON_NAME]" at bounding box center [591, 355] width 146 height 114
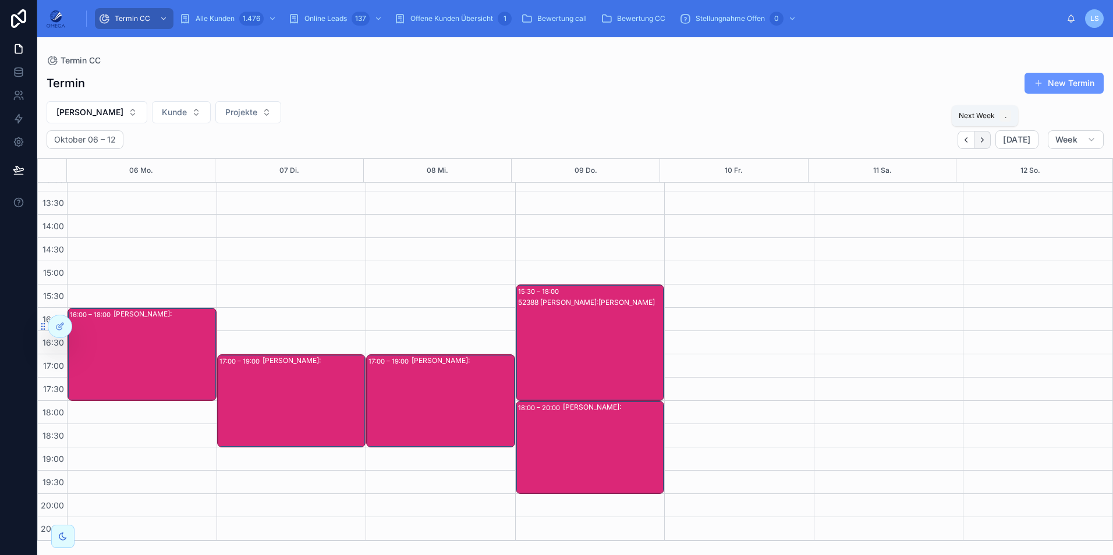
click at [982, 139] on icon "Next" at bounding box center [982, 140] width 9 height 9
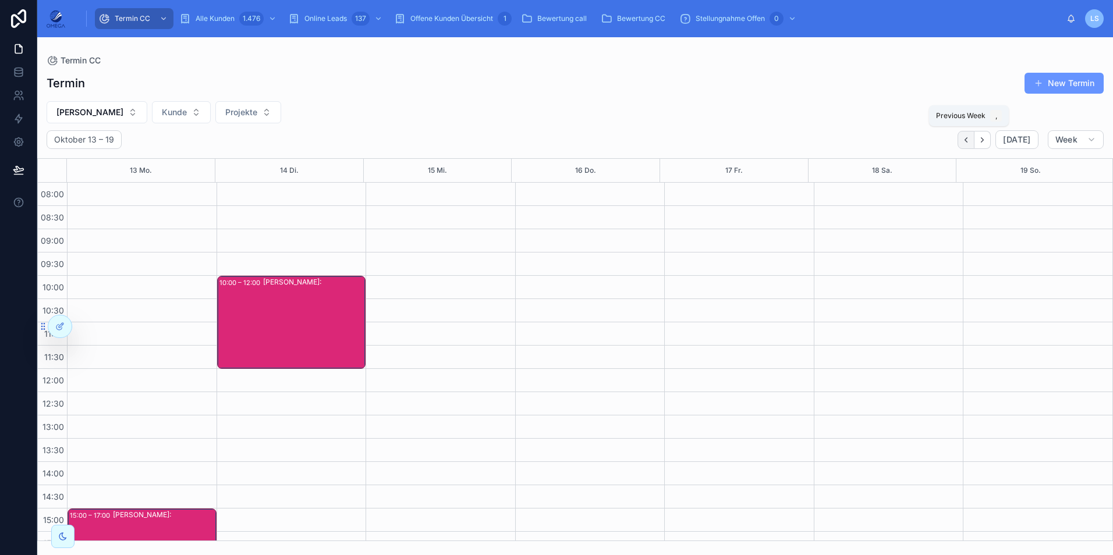
click at [973, 139] on button "Back" at bounding box center [966, 140] width 17 height 18
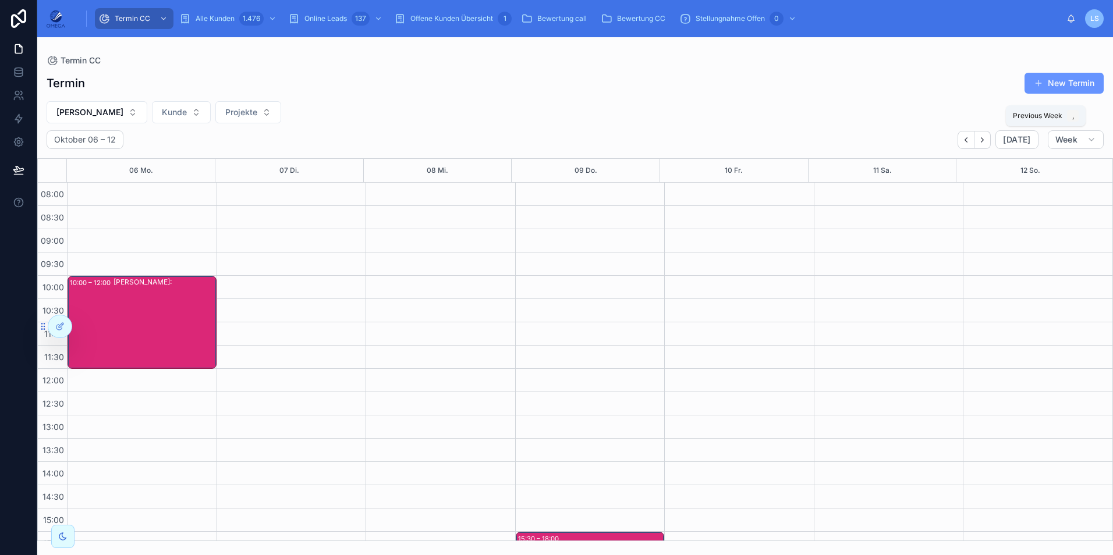
click at [973, 140] on button "Back" at bounding box center [966, 140] width 17 height 18
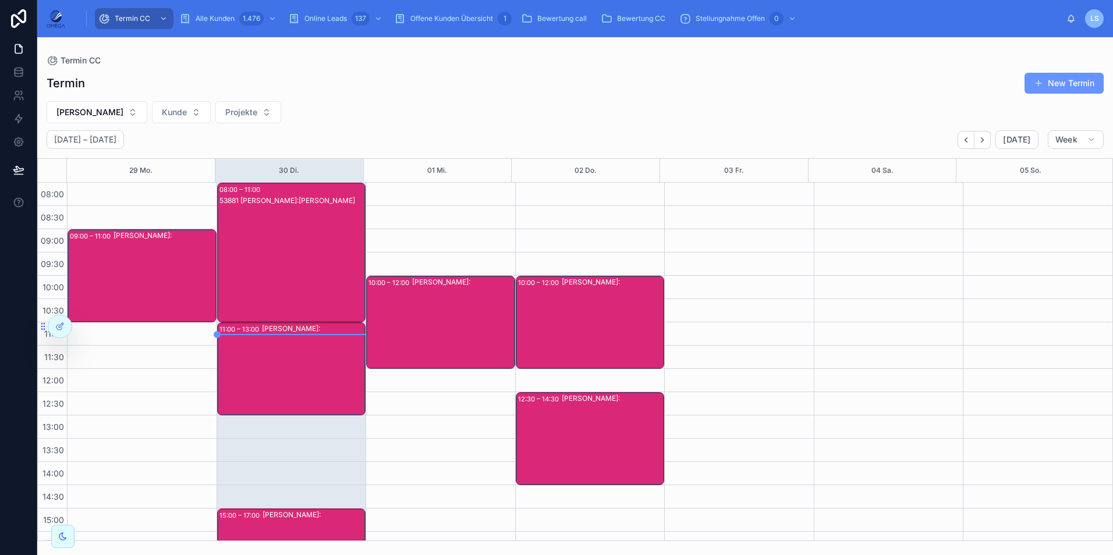
click at [327, 270] on div "53881 [PERSON_NAME]:[PERSON_NAME]" at bounding box center [292, 264] width 146 height 137
click at [271, 263] on div "53881 [PERSON_NAME]:[PERSON_NAME]" at bounding box center [292, 264] width 146 height 137
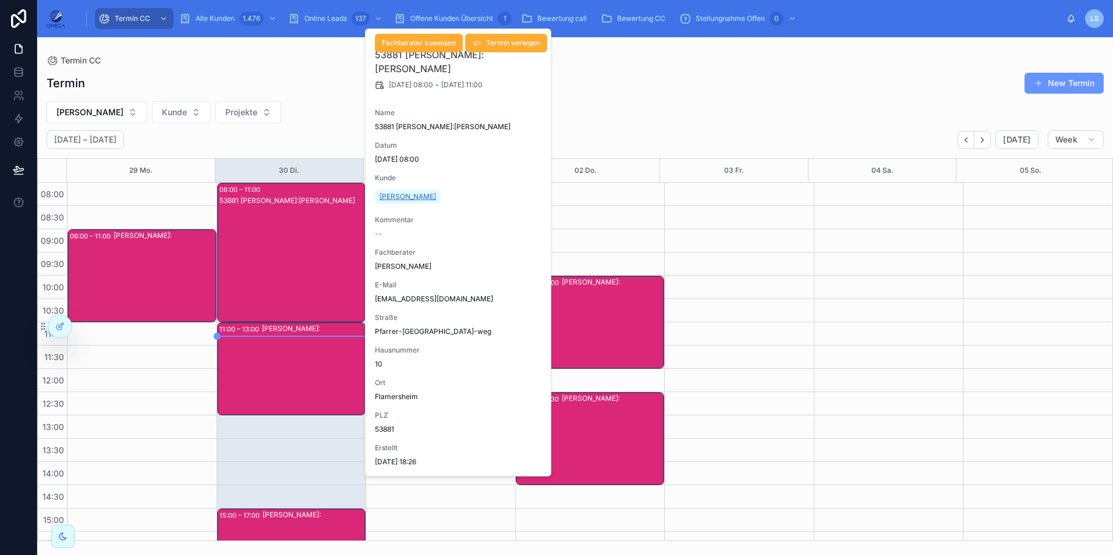
drag, startPoint x: 447, startPoint y: 198, endPoint x: 380, endPoint y: 197, distance: 67.0
click at [380, 197] on div "[PERSON_NAME]" at bounding box center [410, 196] width 70 height 19
copy span "[PERSON_NAME]"
click at [672, 108] on div "[PERSON_NAME] Projekte" at bounding box center [575, 112] width 1076 height 22
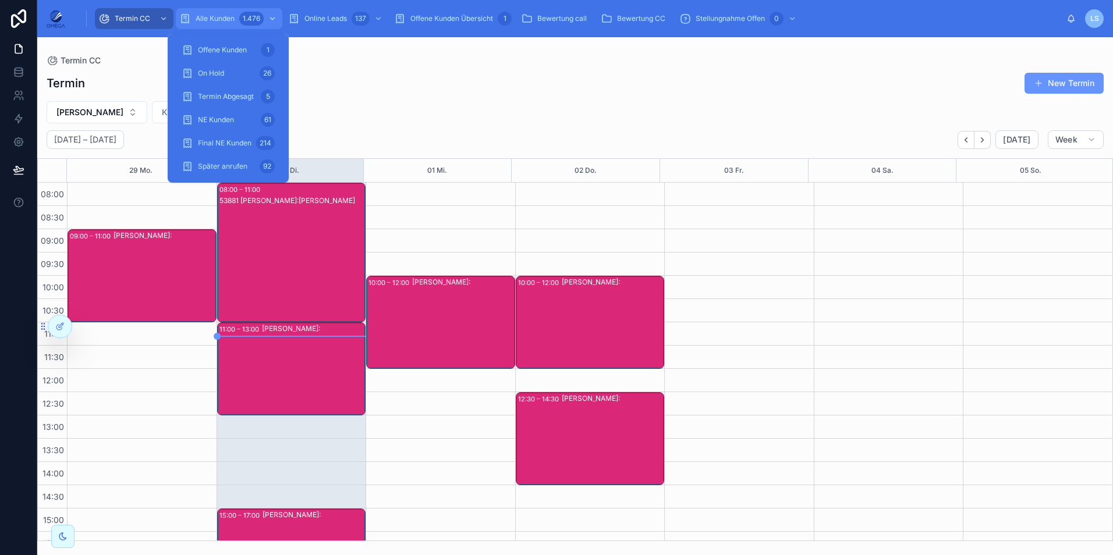
click at [215, 13] on div "Alle Kunden 1.476" at bounding box center [229, 18] width 100 height 19
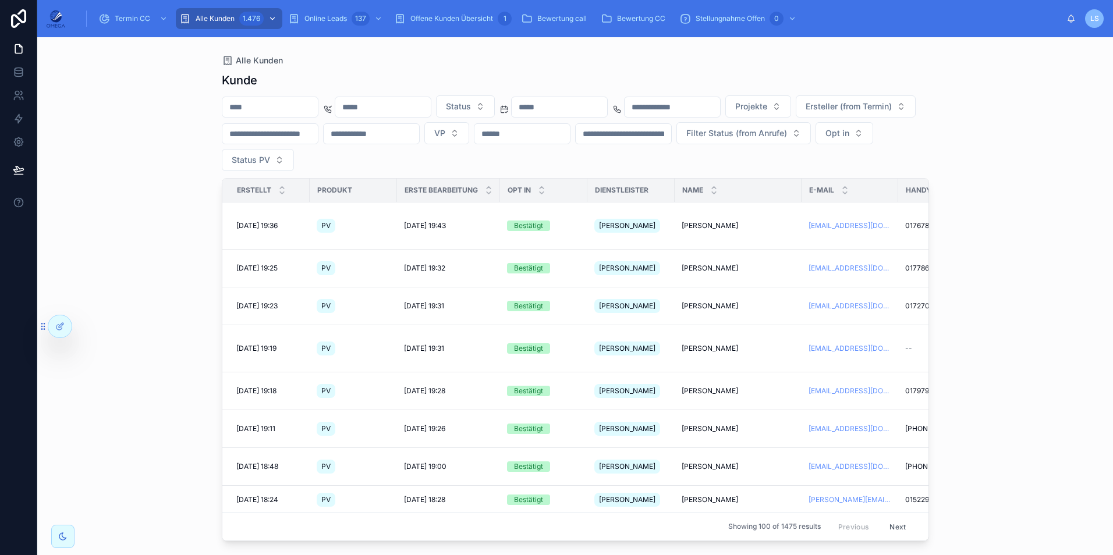
click at [767, 109] on span "Projekte" at bounding box center [751, 107] width 32 height 12
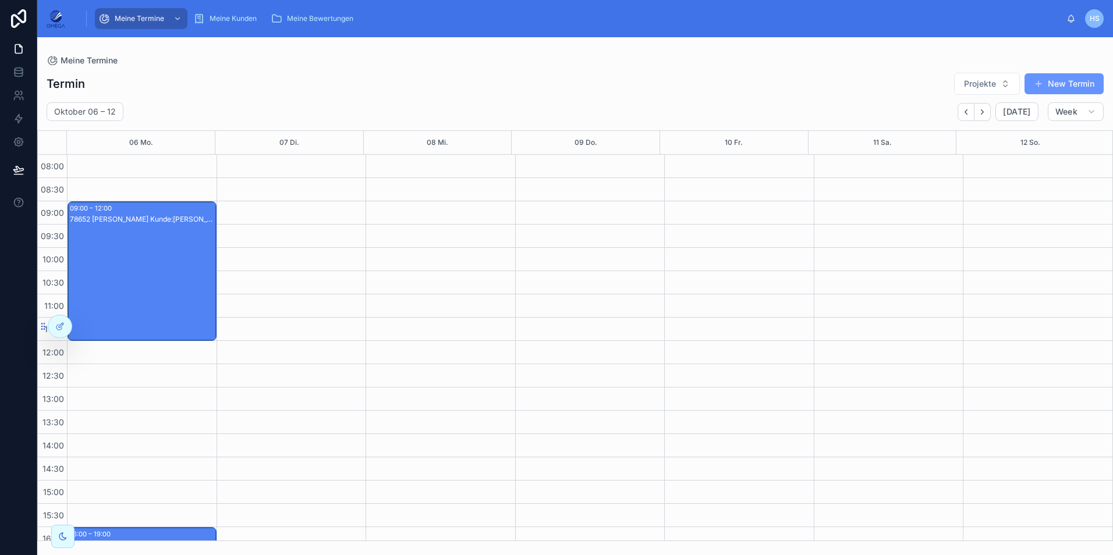
scroll to position [219, 0]
